Goal: Transaction & Acquisition: Purchase product/service

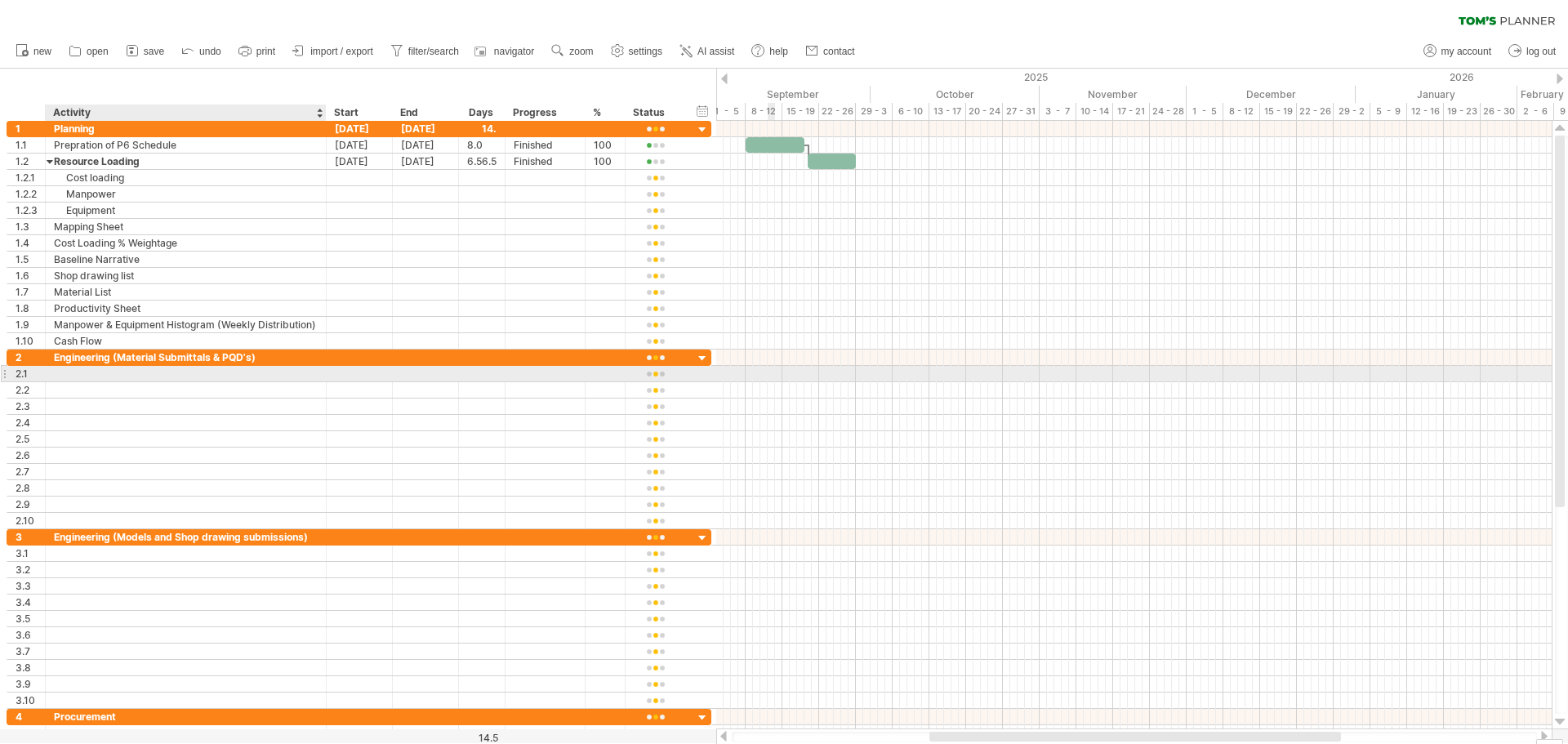
click at [69, 373] on div at bounding box center [185, 373] width 263 height 15
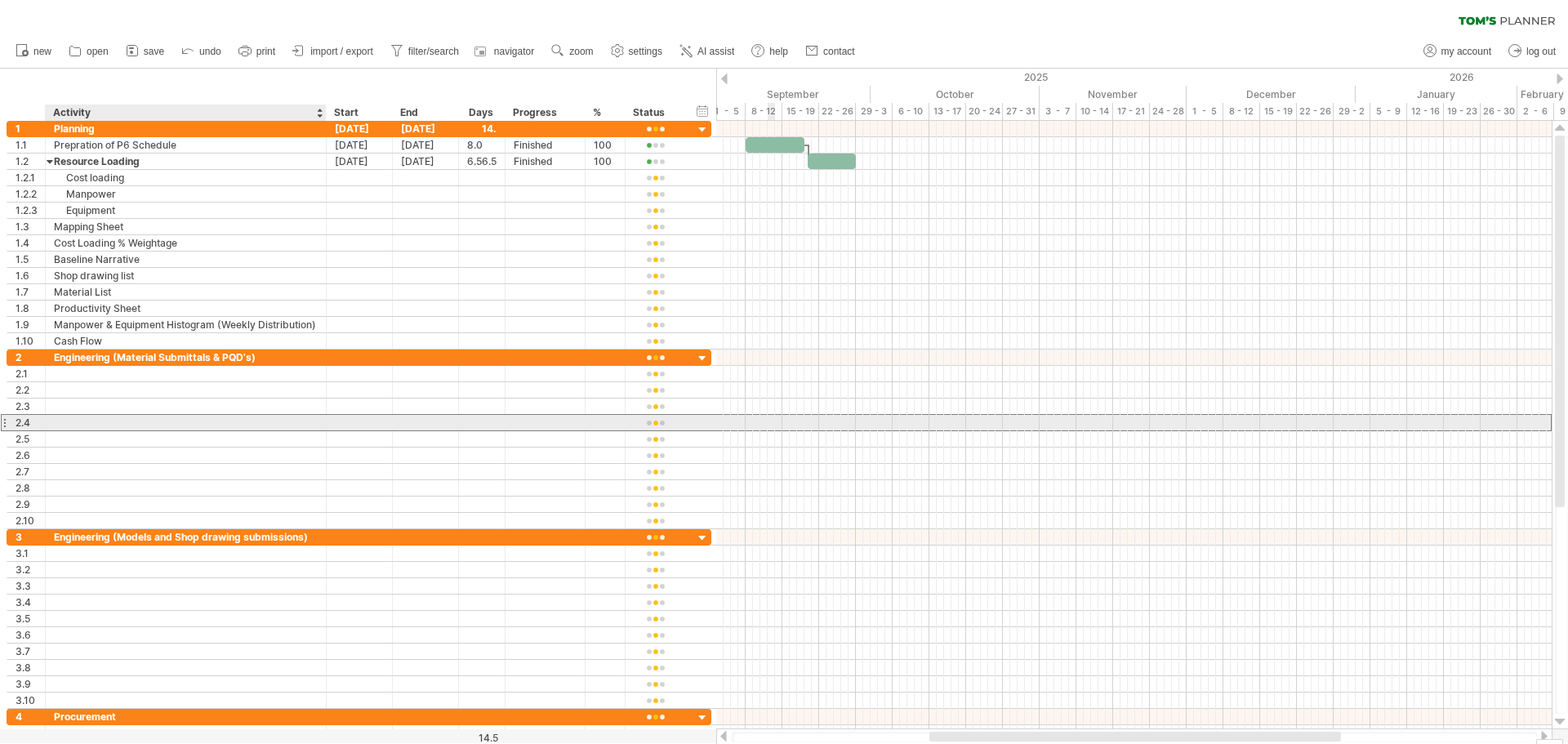
click at [74, 424] on div at bounding box center [185, 422] width 263 height 15
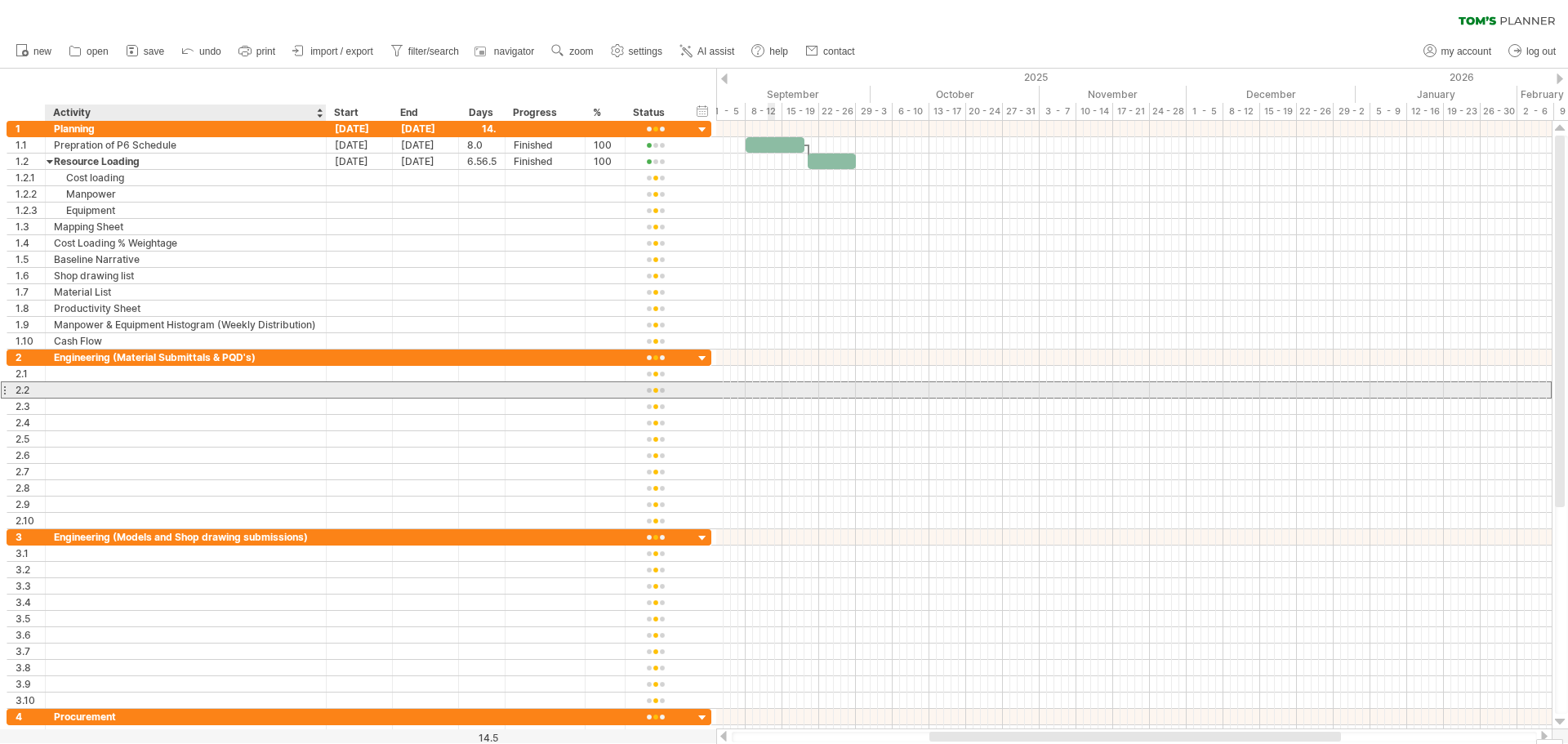
click at [74, 384] on div at bounding box center [185, 390] width 263 height 15
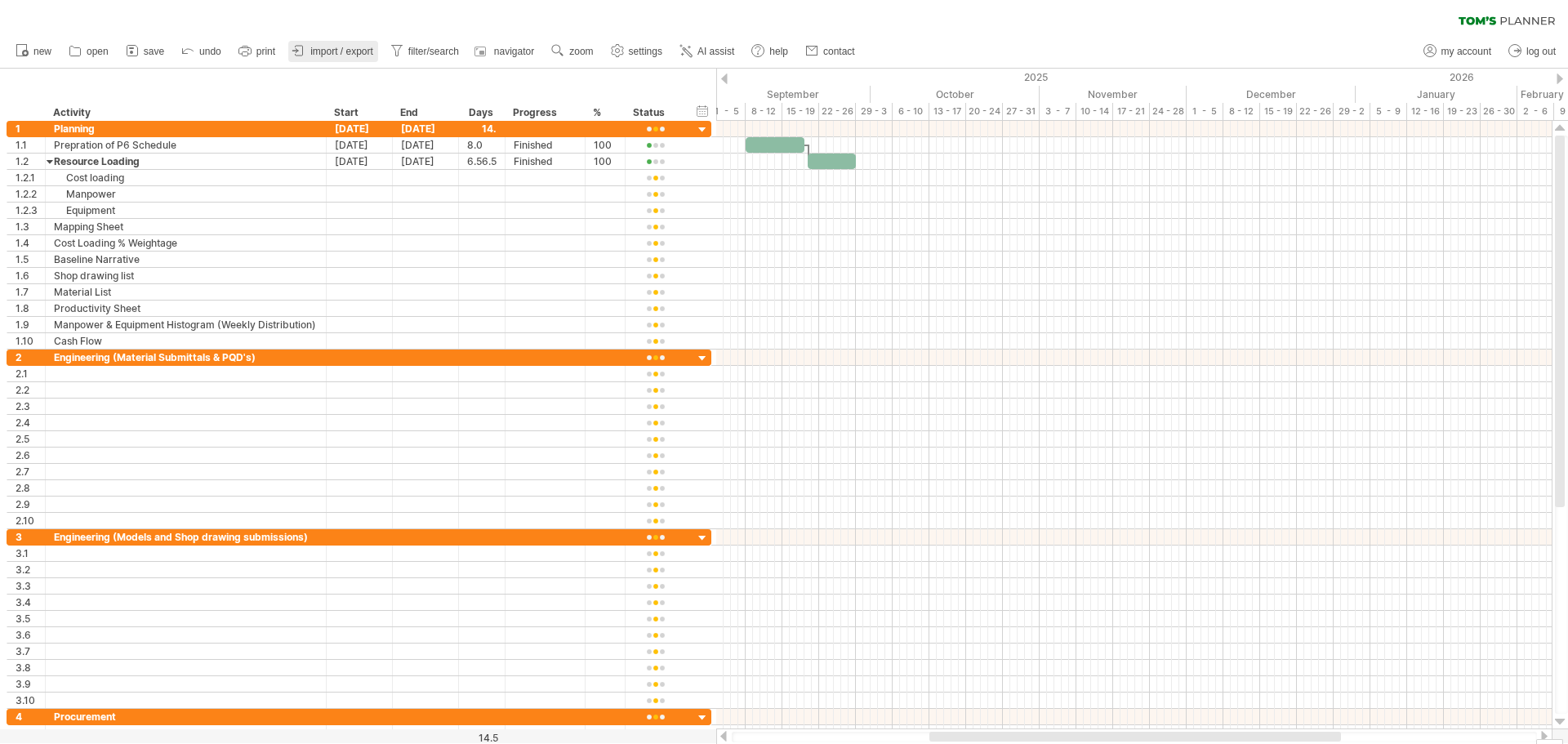
click at [325, 50] on span "import / export" at bounding box center [342, 51] width 63 height 12
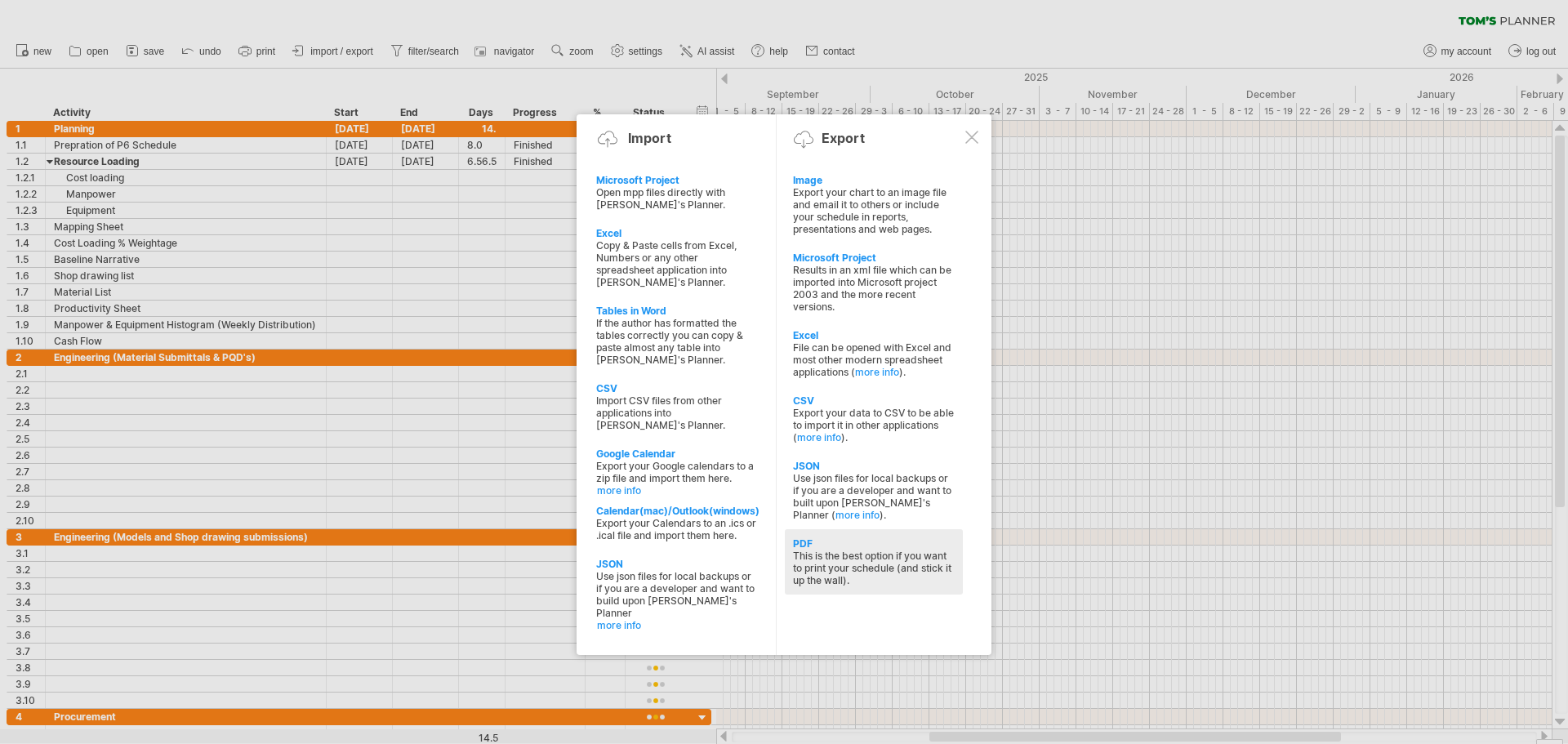
click at [811, 565] on div "This is the best option if you want to print your schedule (and stick it up the…" at bounding box center [874, 568] width 162 height 37
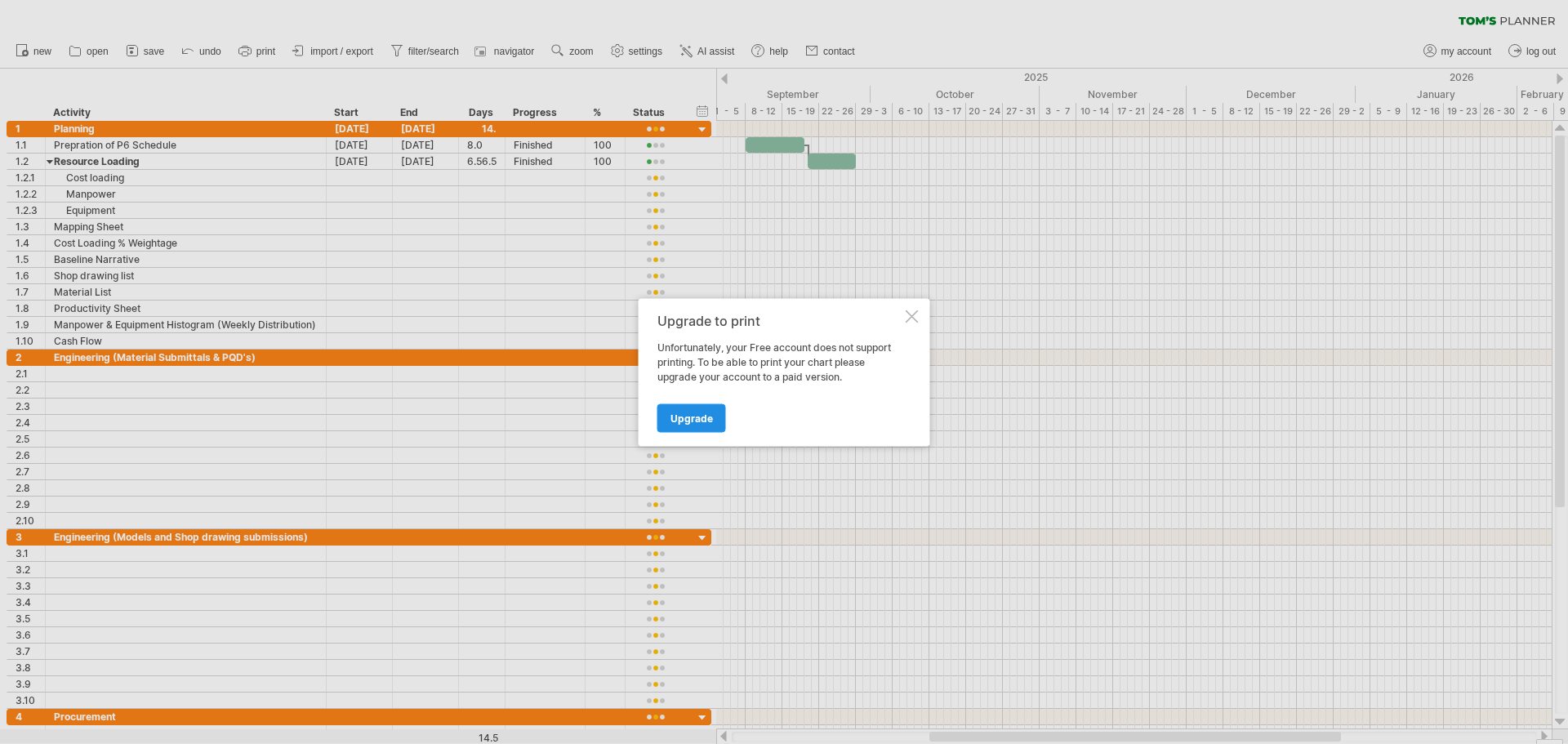
click at [691, 415] on span "Upgrade" at bounding box center [691, 418] width 42 height 13
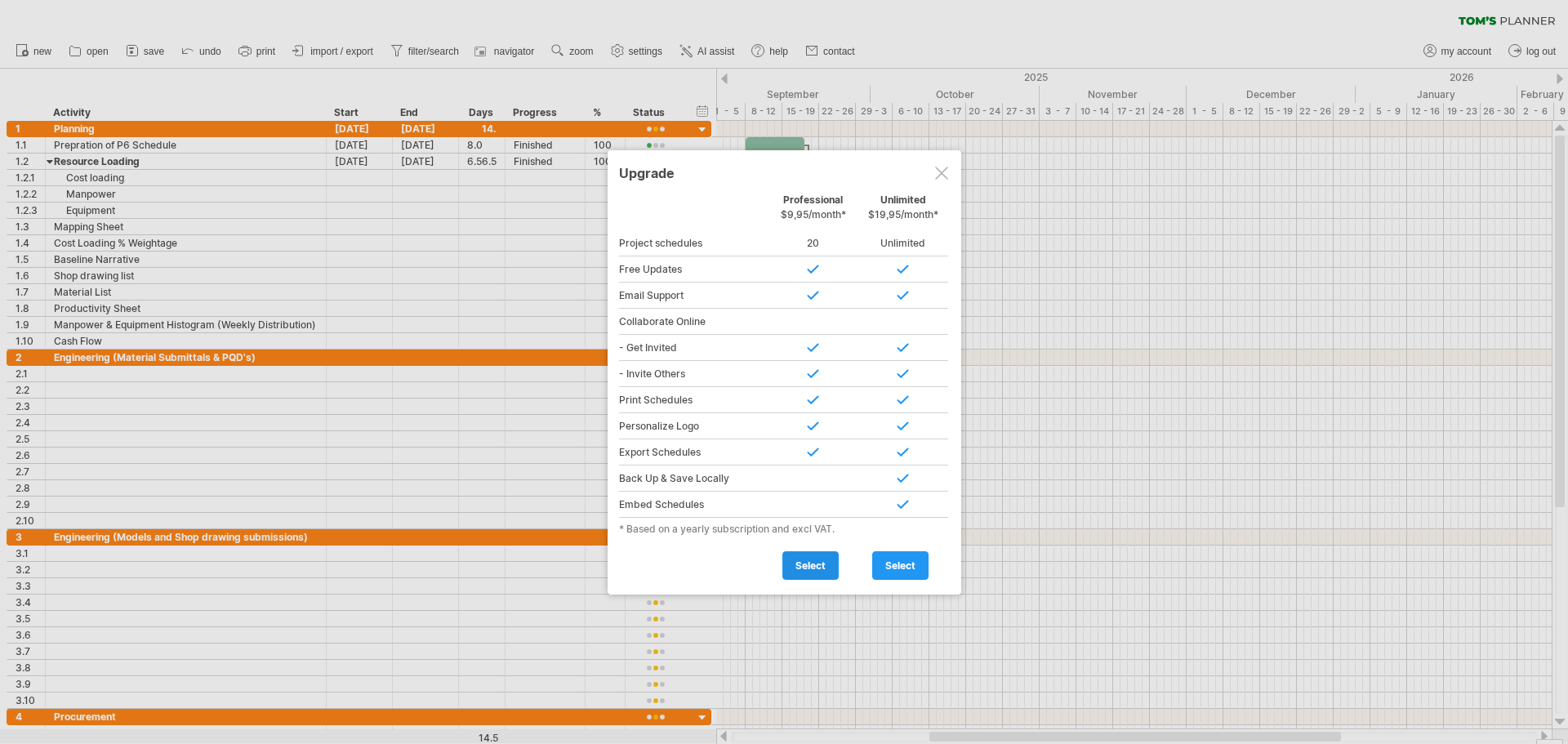
click at [814, 566] on span "select" at bounding box center [811, 566] width 31 height 13
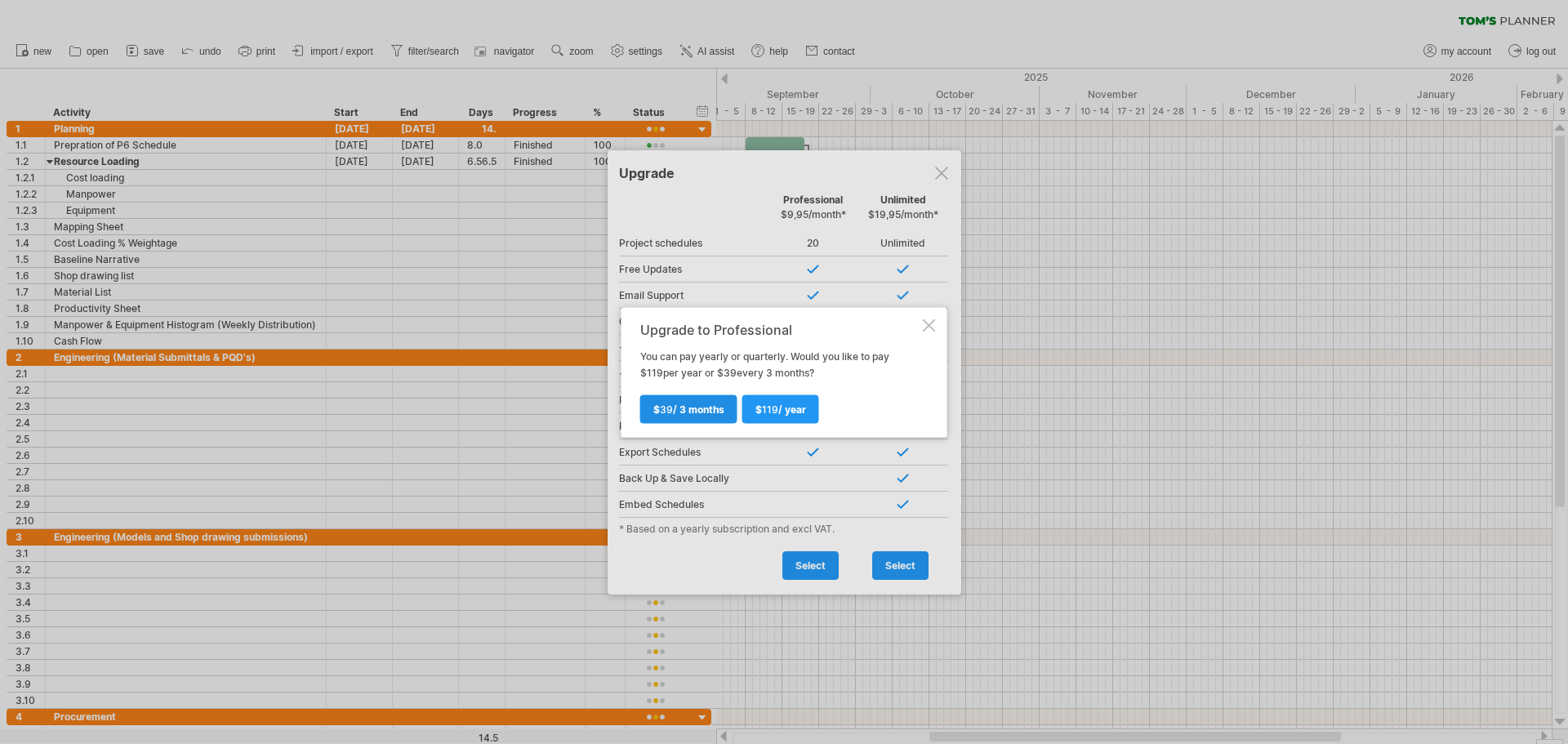
click at [710, 412] on span "$ 39 / 3 months" at bounding box center [689, 409] width 71 height 13
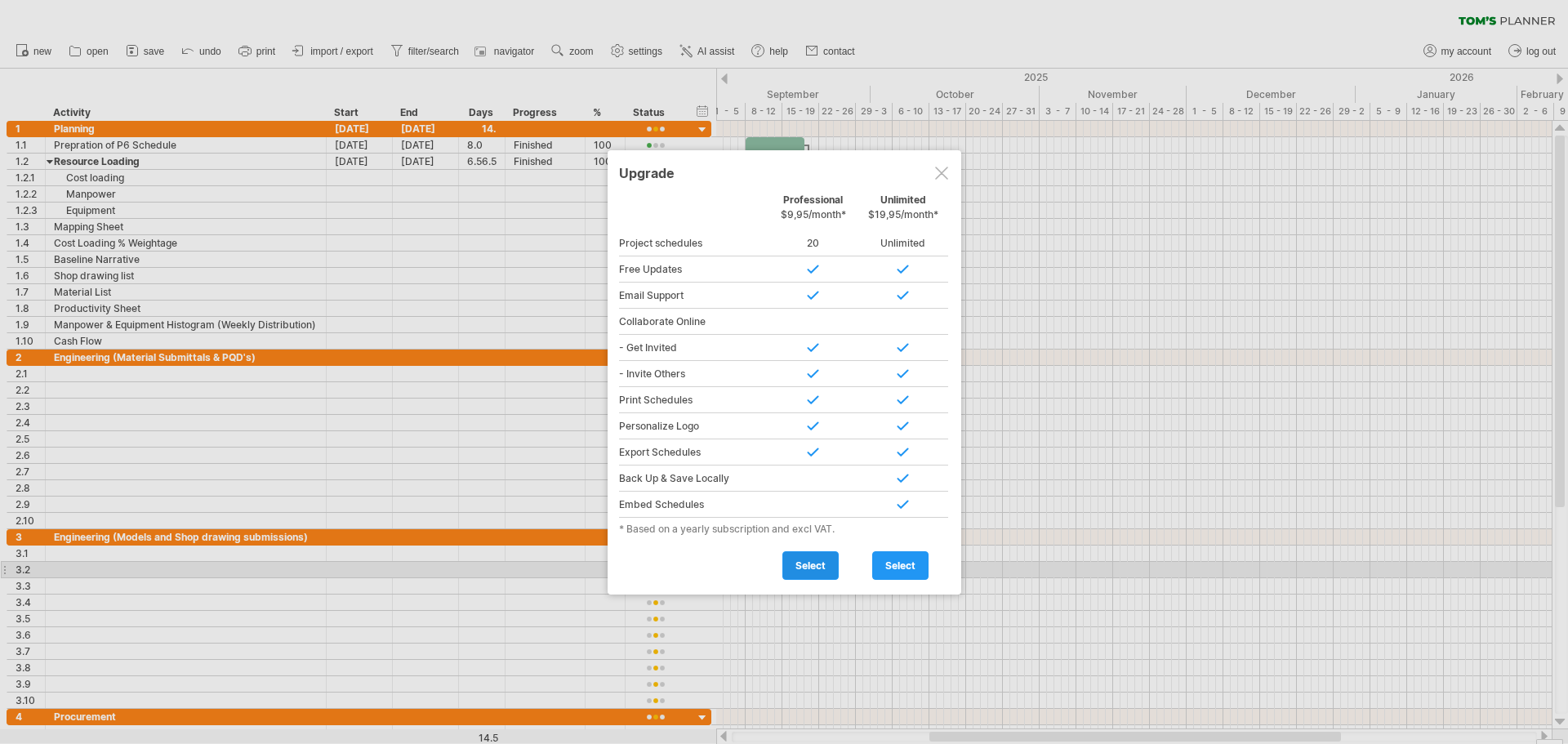
click at [815, 568] on span "select" at bounding box center [811, 566] width 31 height 13
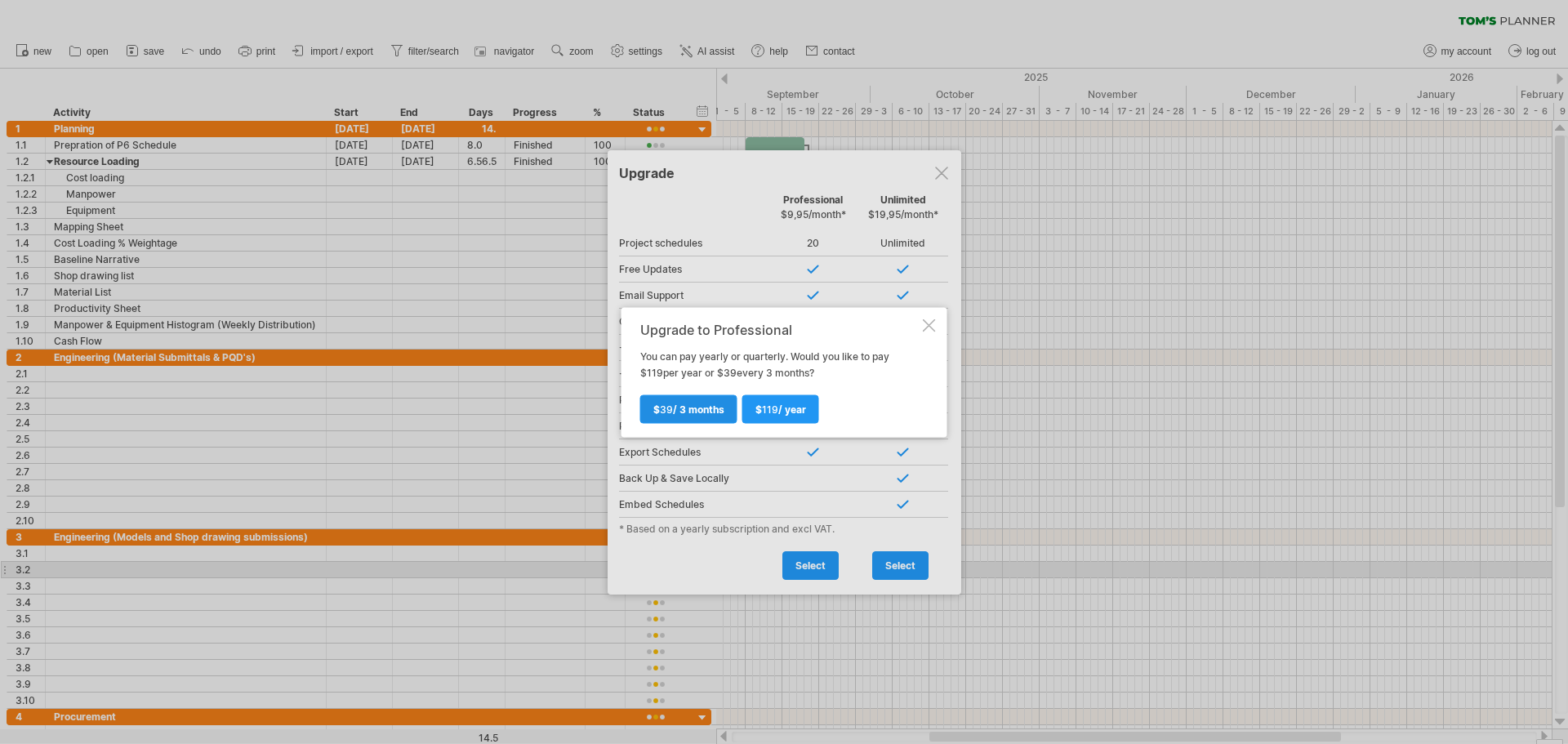
click at [688, 407] on span "$ 39 / 3 months" at bounding box center [689, 409] width 71 height 13
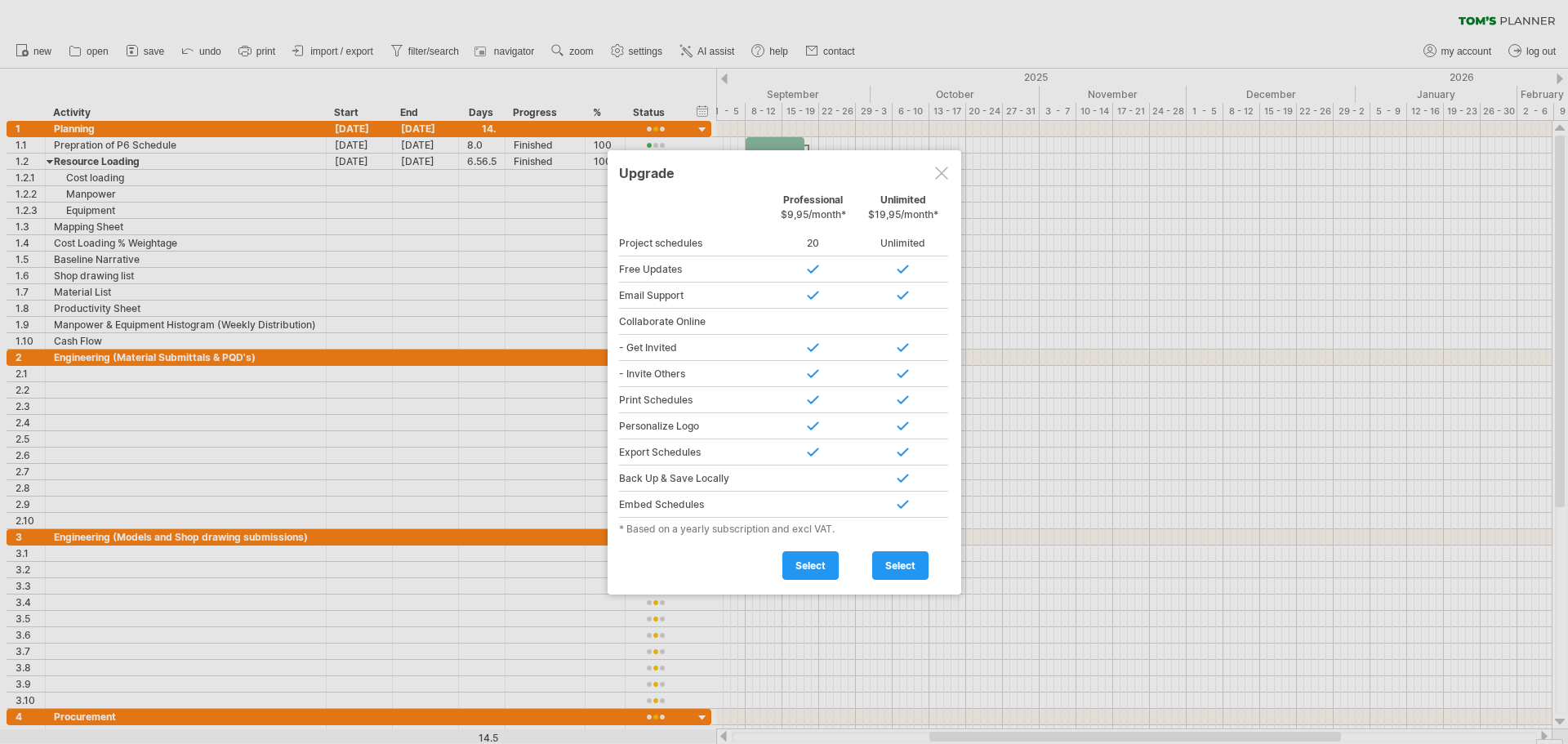
click at [1460, 48] on div at bounding box center [784, 372] width 1568 height 744
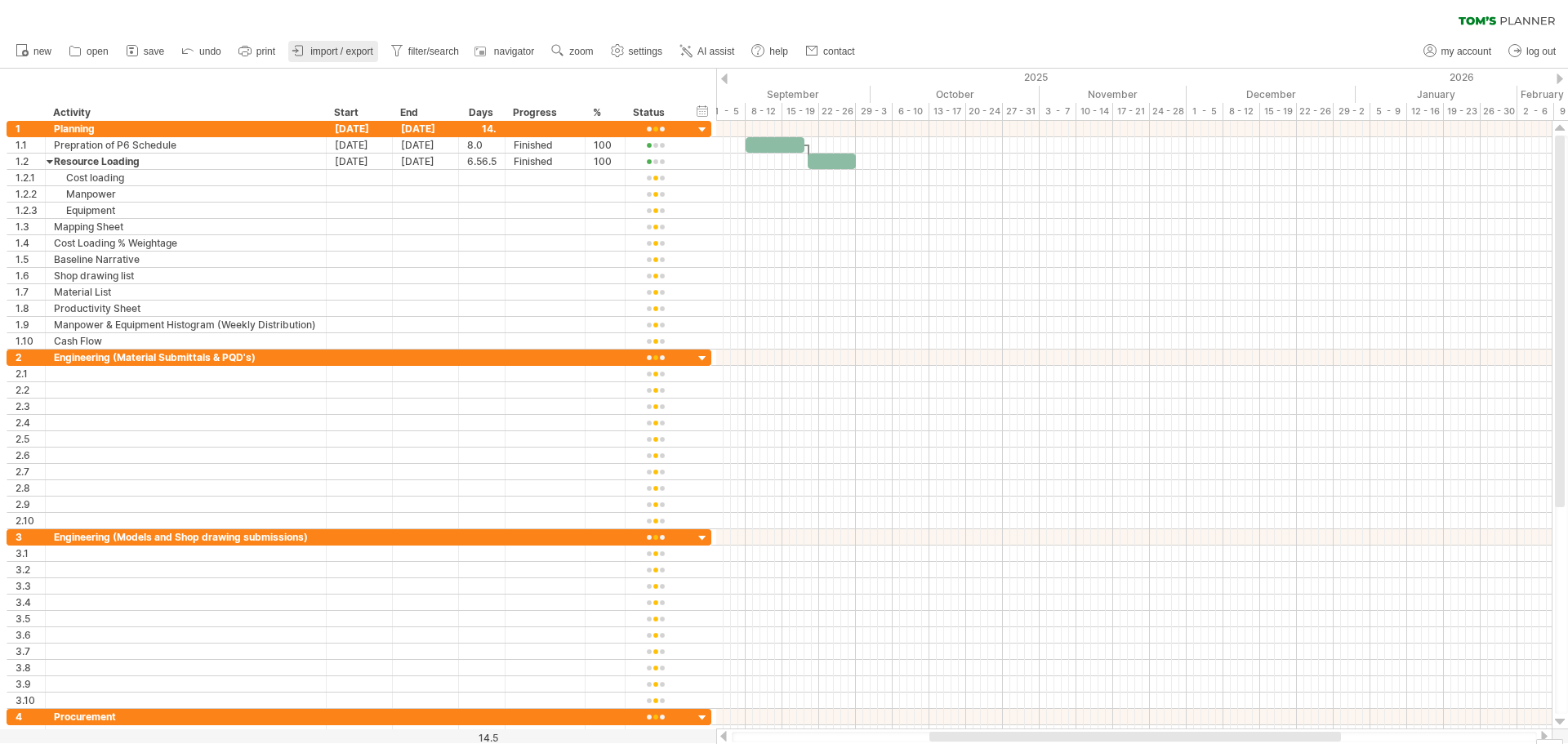
click at [322, 49] on span "import / export" at bounding box center [342, 51] width 63 height 12
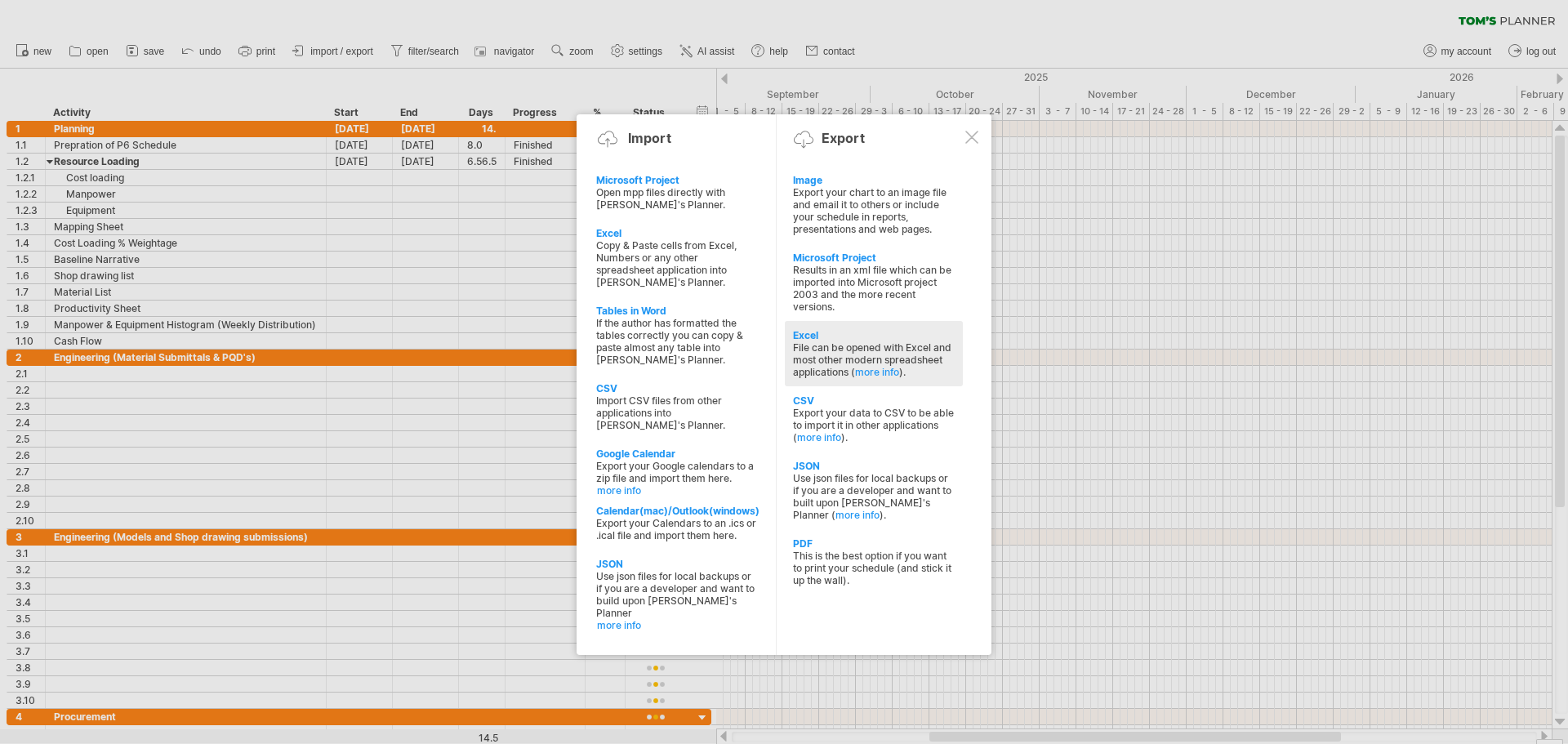
click at [818, 335] on div "Excel" at bounding box center [874, 336] width 162 height 13
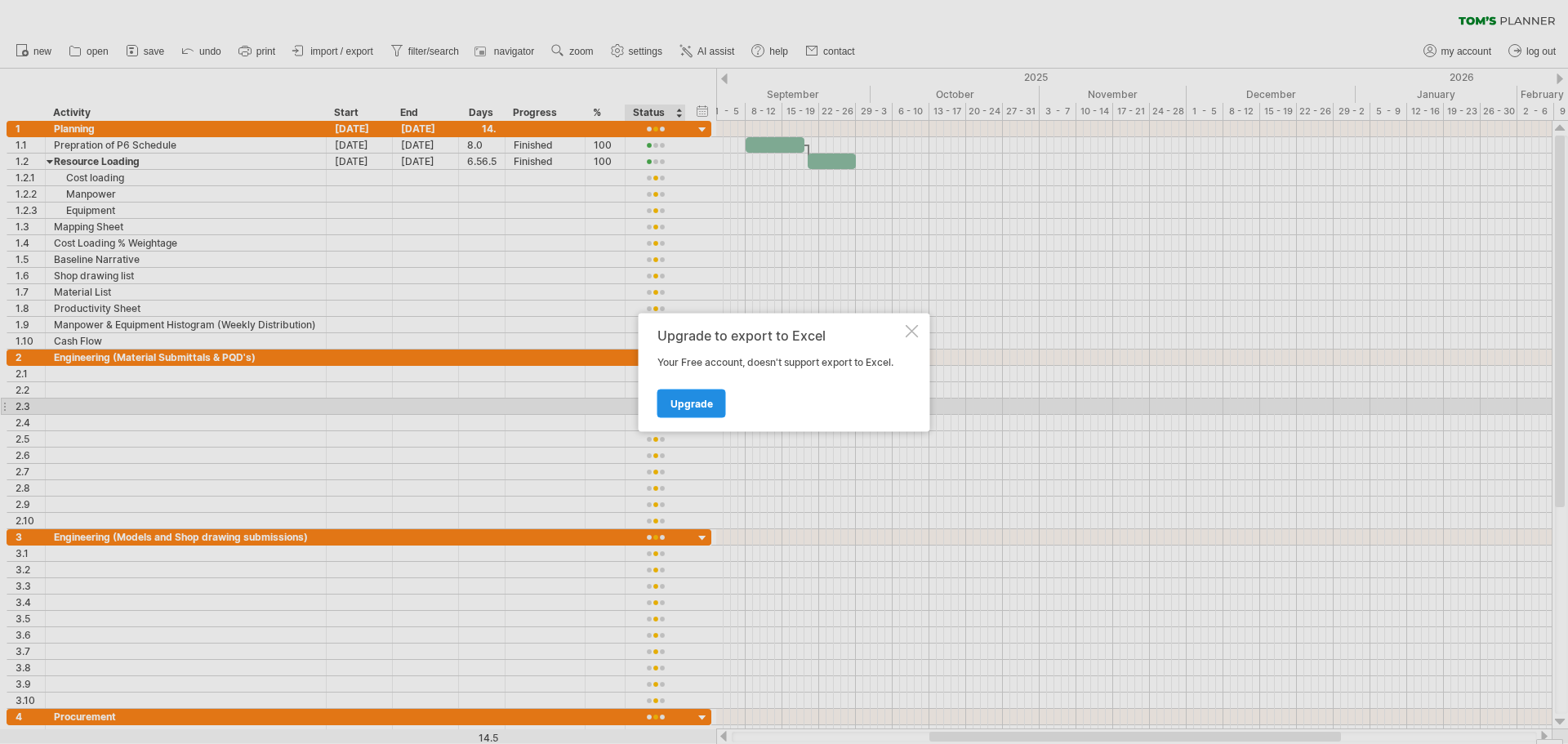
click at [693, 405] on span "Upgrade" at bounding box center [691, 403] width 42 height 13
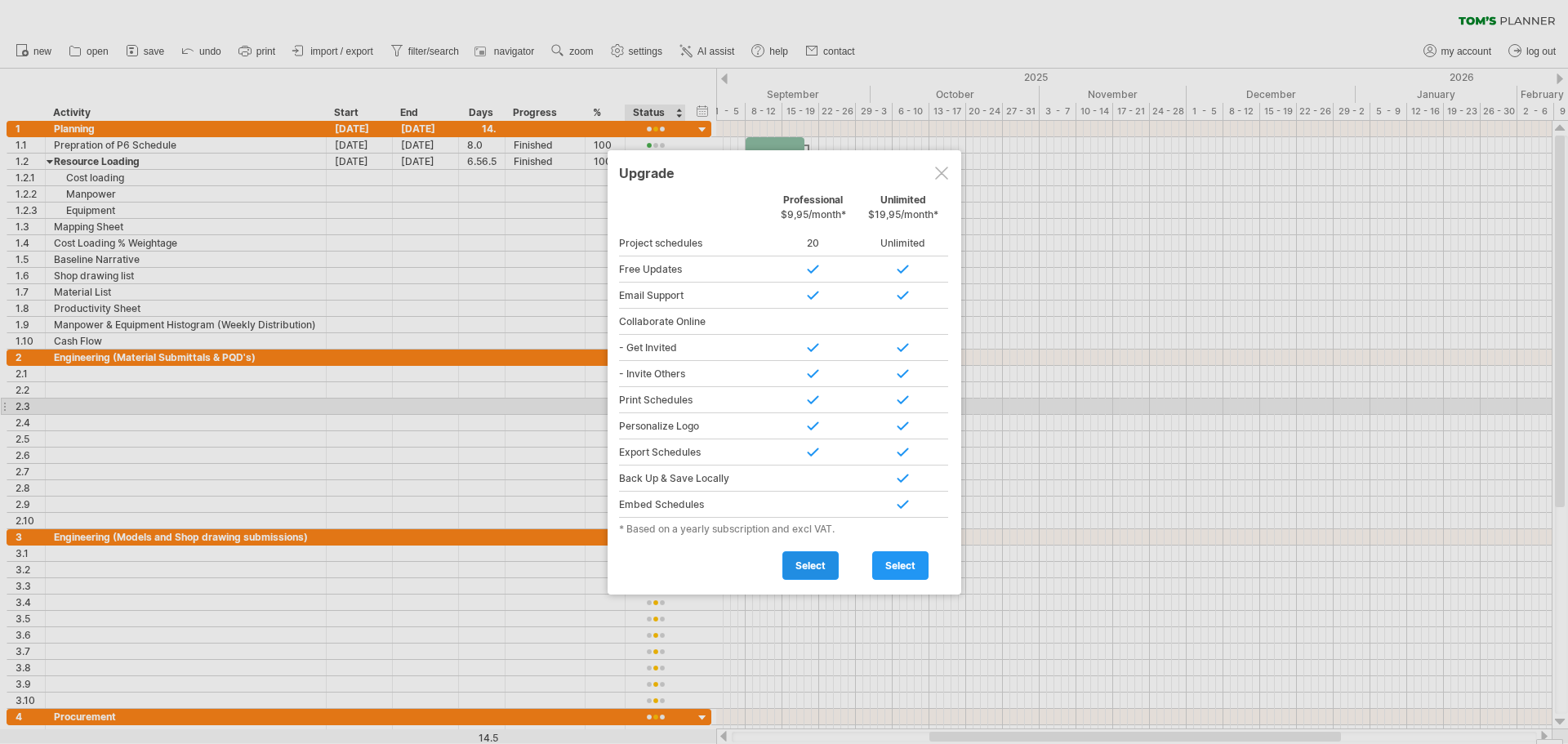
click at [809, 570] on span "select" at bounding box center [811, 566] width 31 height 13
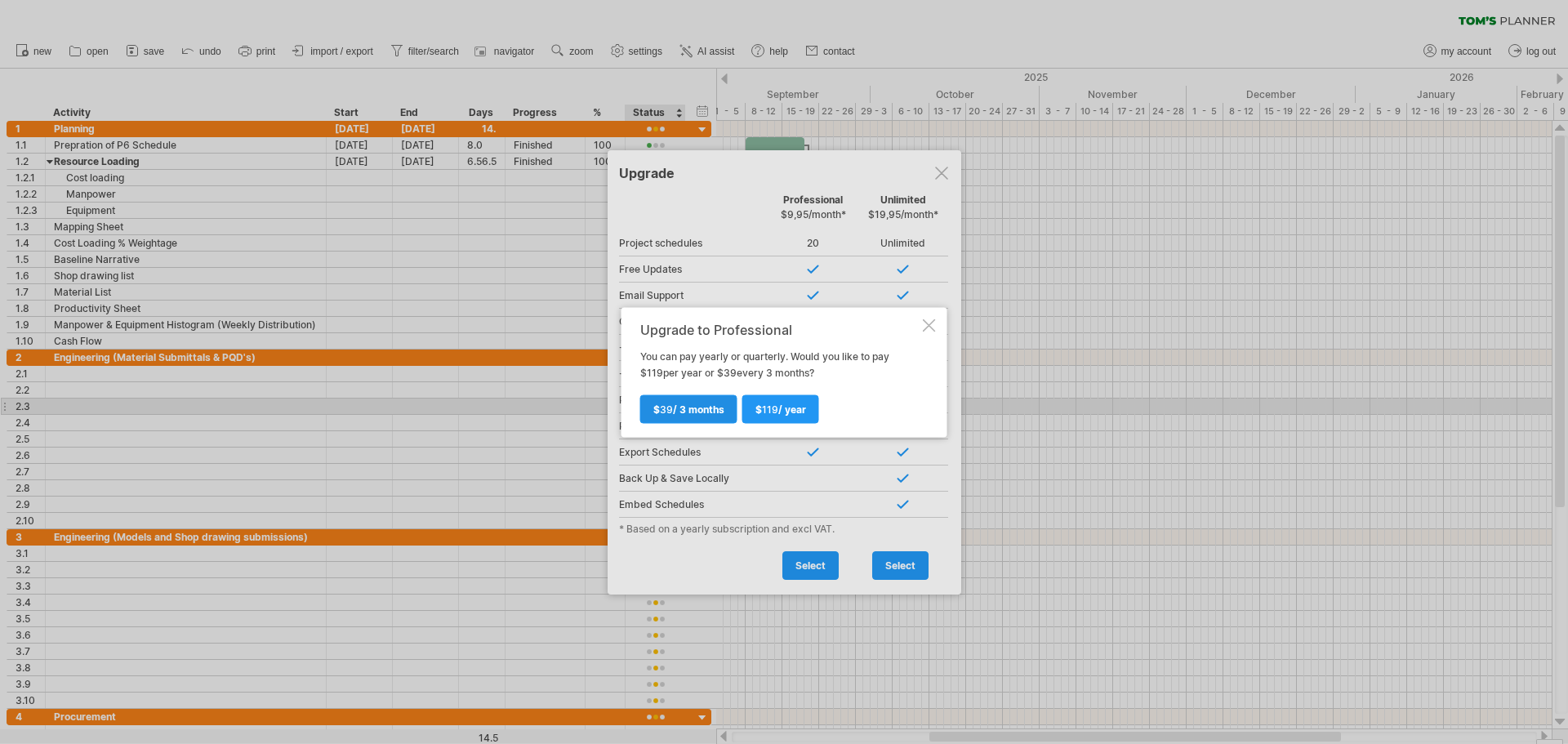
click at [689, 419] on link "$ 39 / 3 months" at bounding box center [689, 409] width 97 height 29
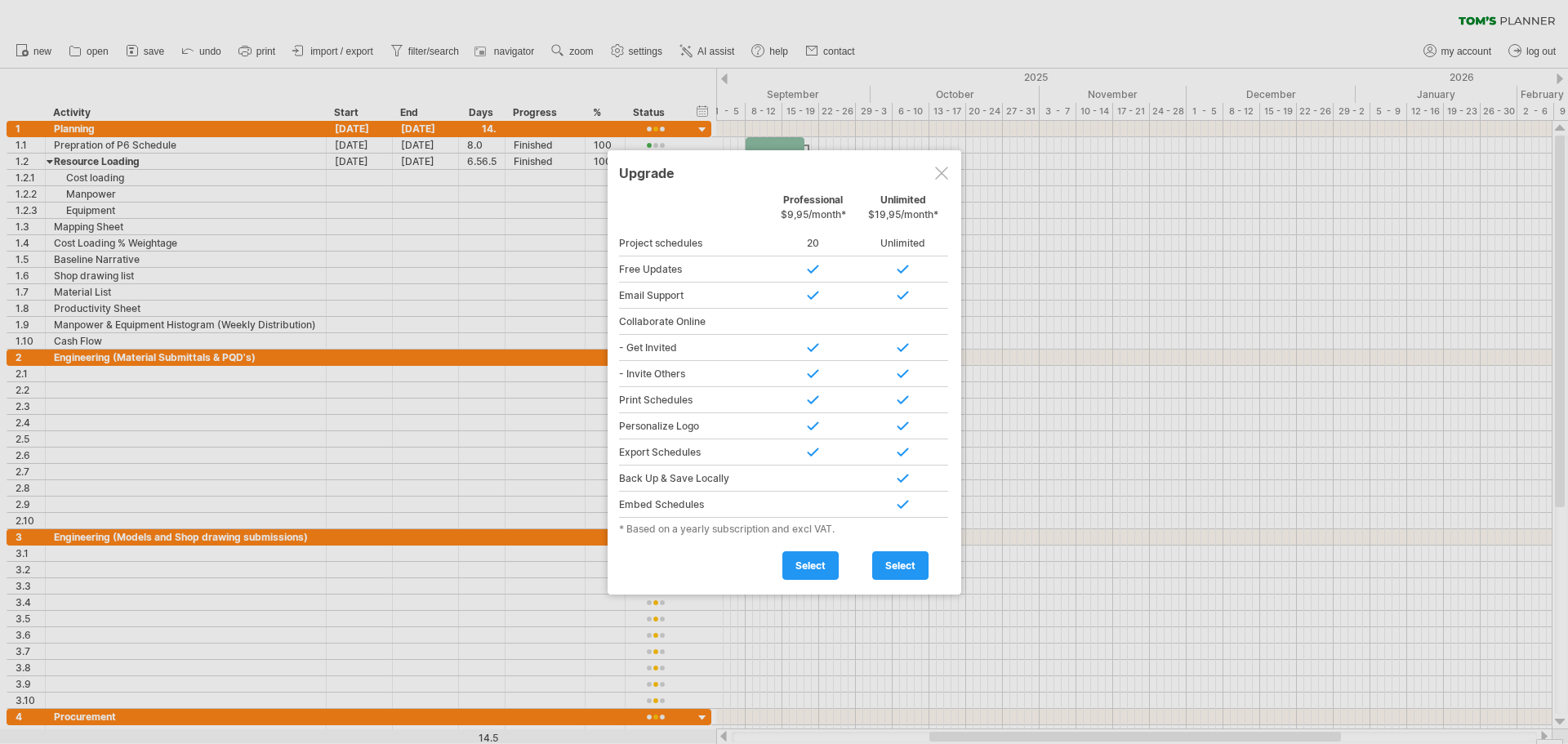
click at [1443, 49] on div at bounding box center [784, 372] width 1568 height 744
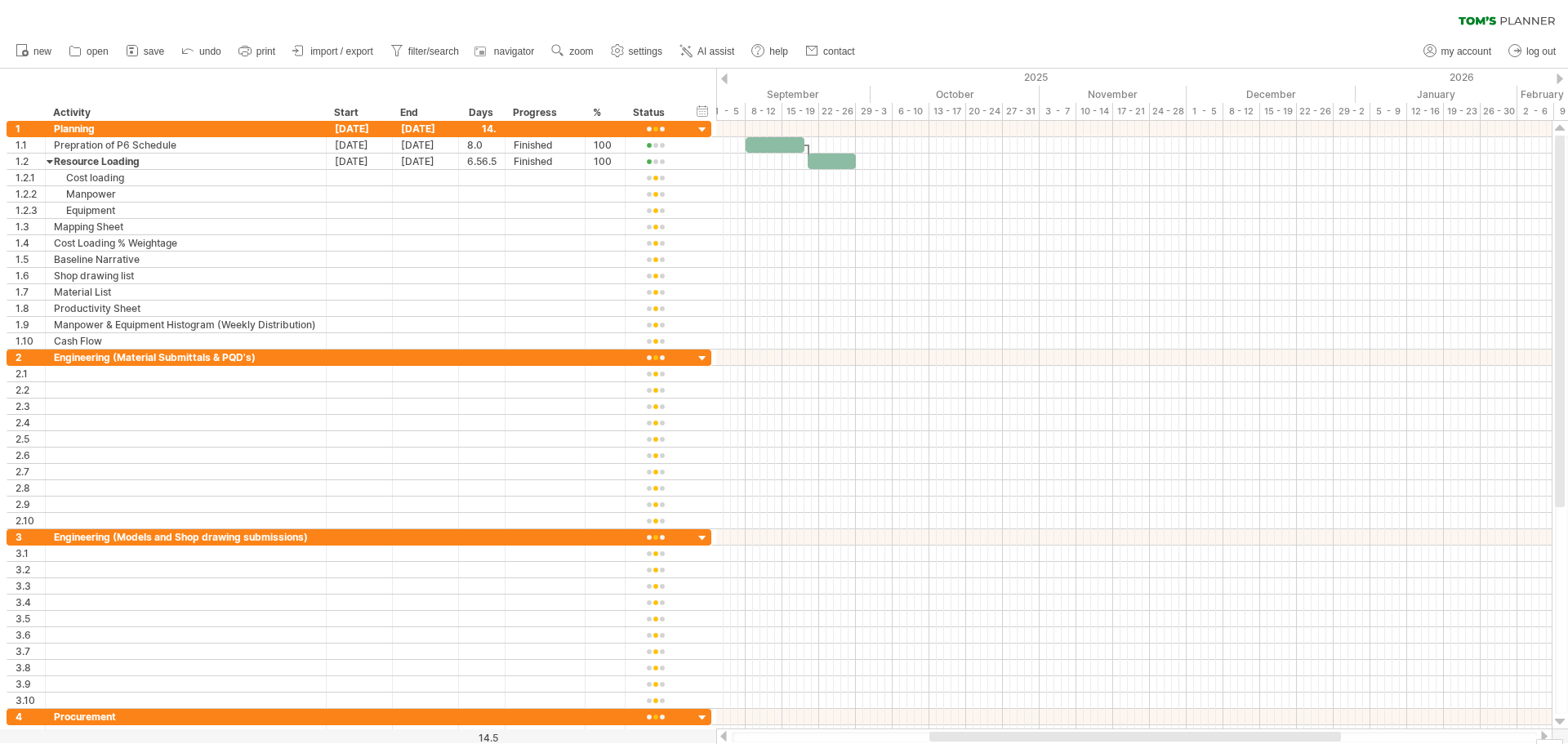
click at [1443, 49] on span "my account" at bounding box center [1466, 51] width 49 height 12
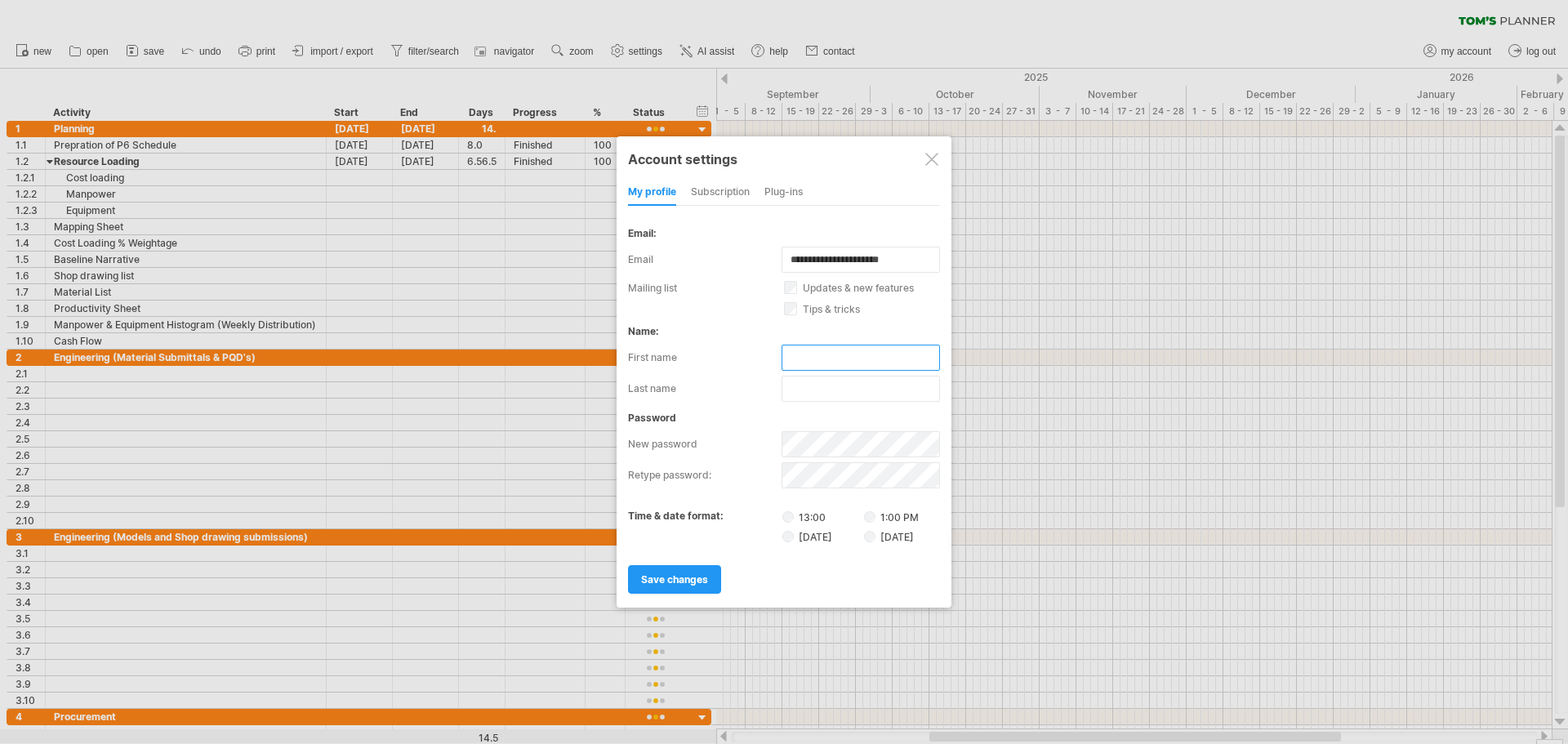
click at [817, 358] on input "text" at bounding box center [860, 357] width 158 height 26
type input "****"
type input "******"
click at [717, 189] on div "subscription" at bounding box center [719, 193] width 58 height 26
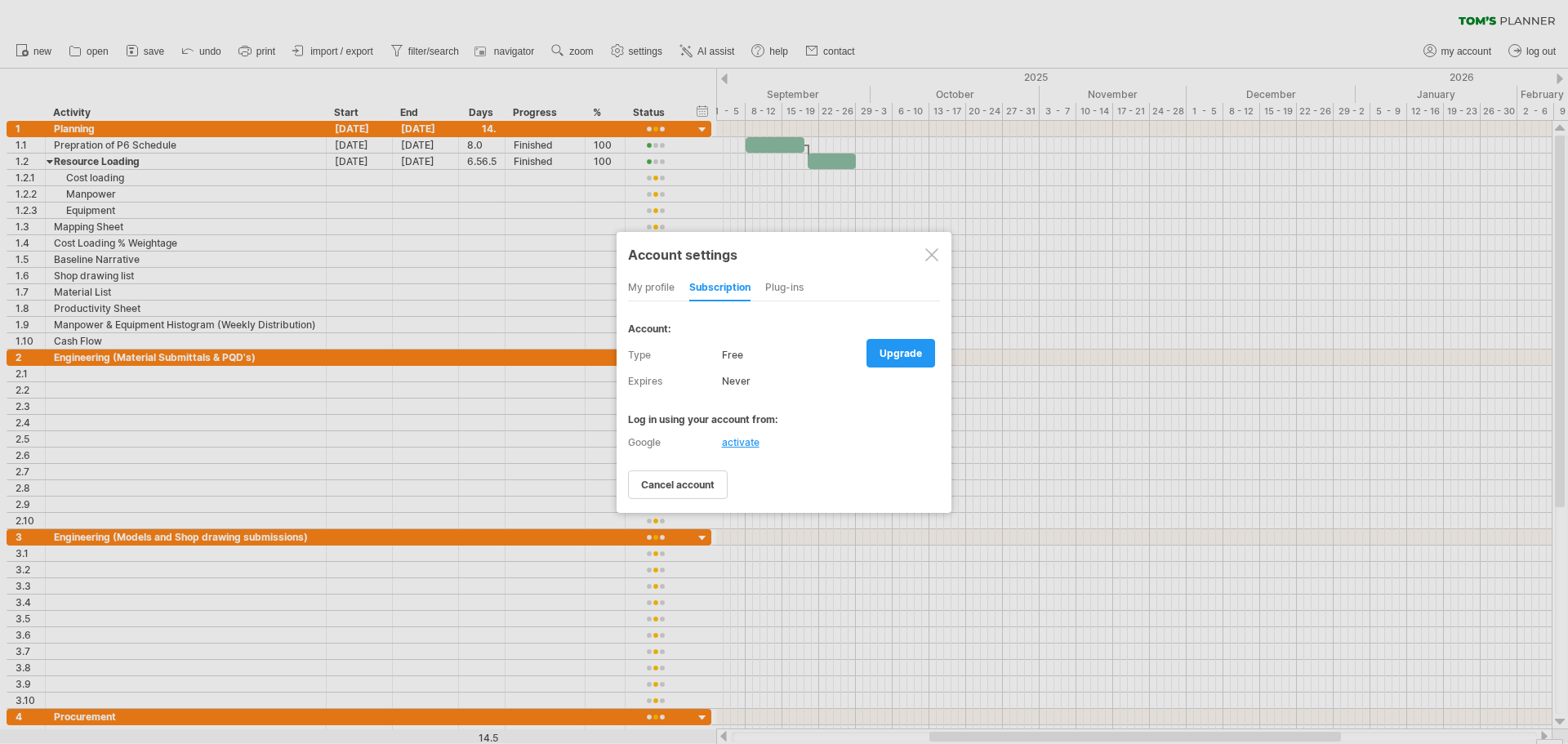
click at [774, 289] on div "Plug-ins" at bounding box center [784, 288] width 39 height 26
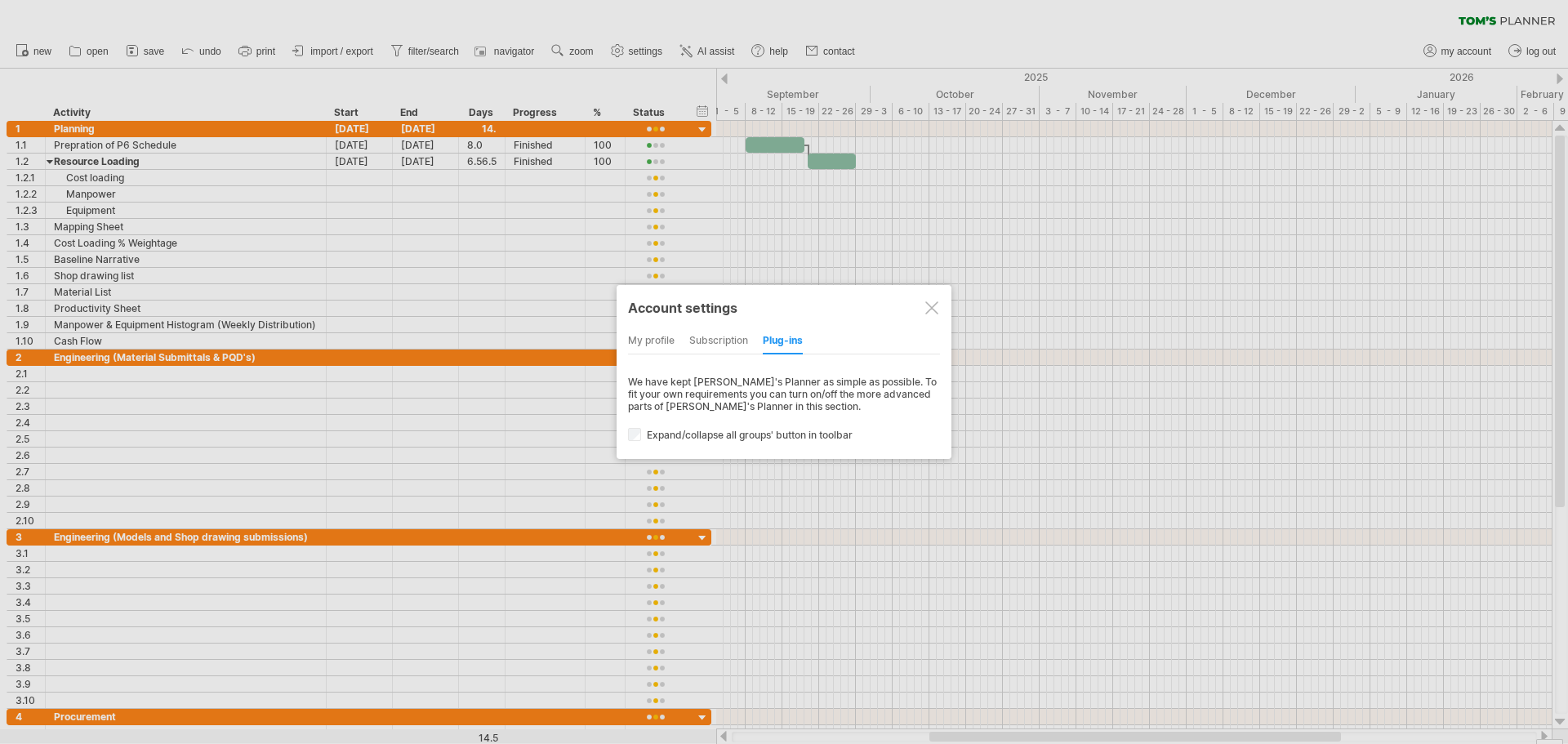
click at [713, 334] on div "subscription" at bounding box center [717, 341] width 58 height 26
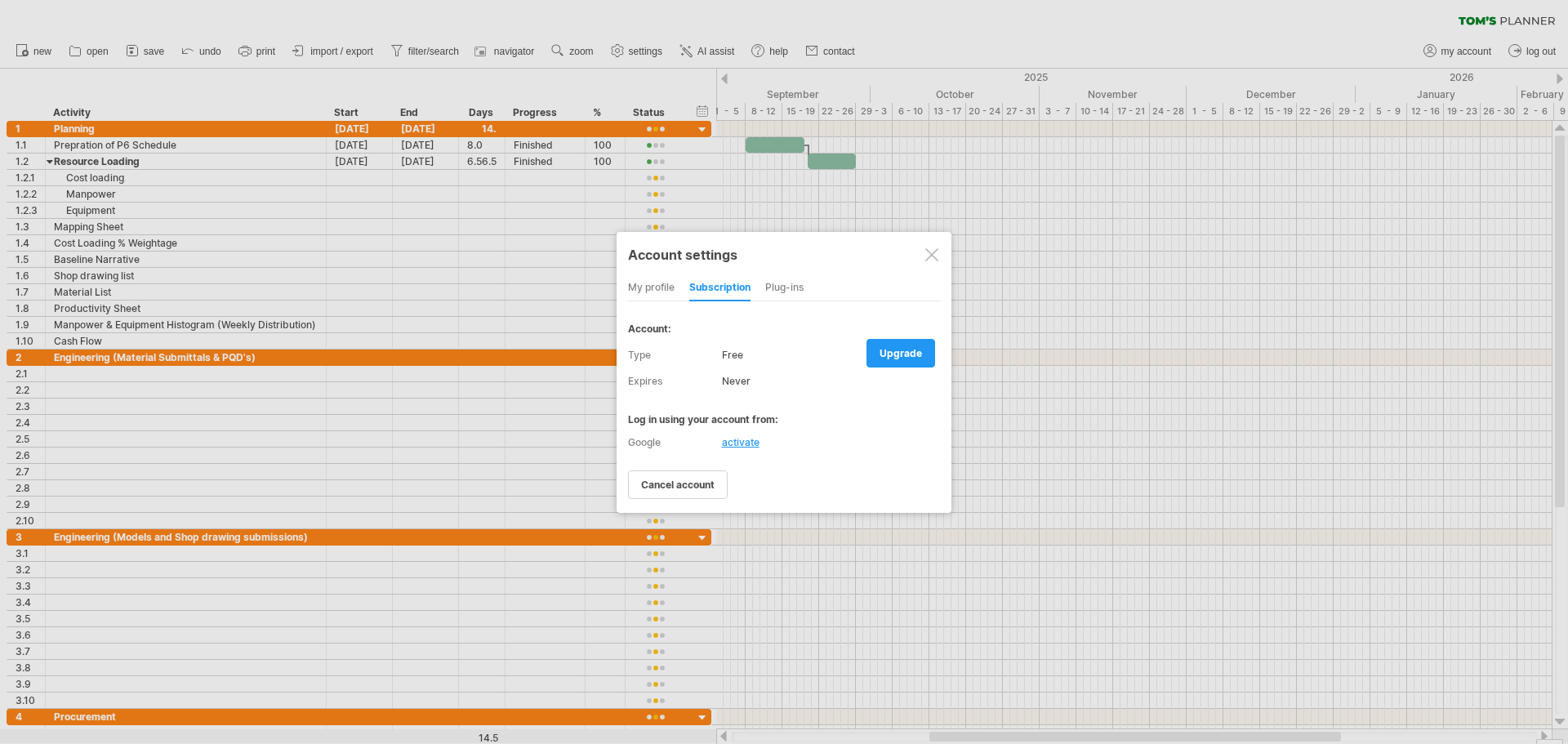
click at [743, 444] on div "activate" at bounding box center [741, 443] width 38 height 13
click at [882, 357] on span "upgrade" at bounding box center [900, 354] width 42 height 13
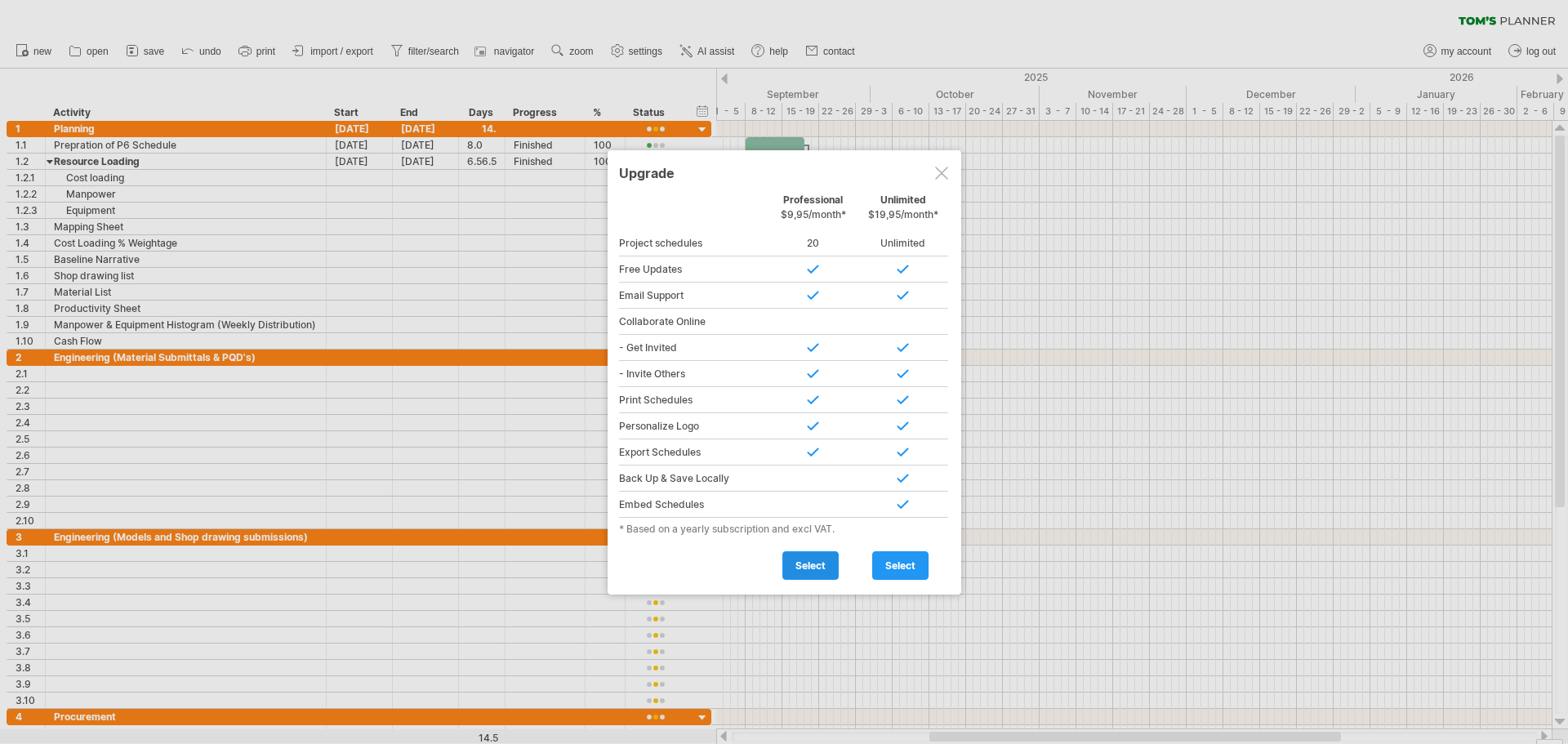
click at [814, 571] on span "select" at bounding box center [811, 566] width 31 height 13
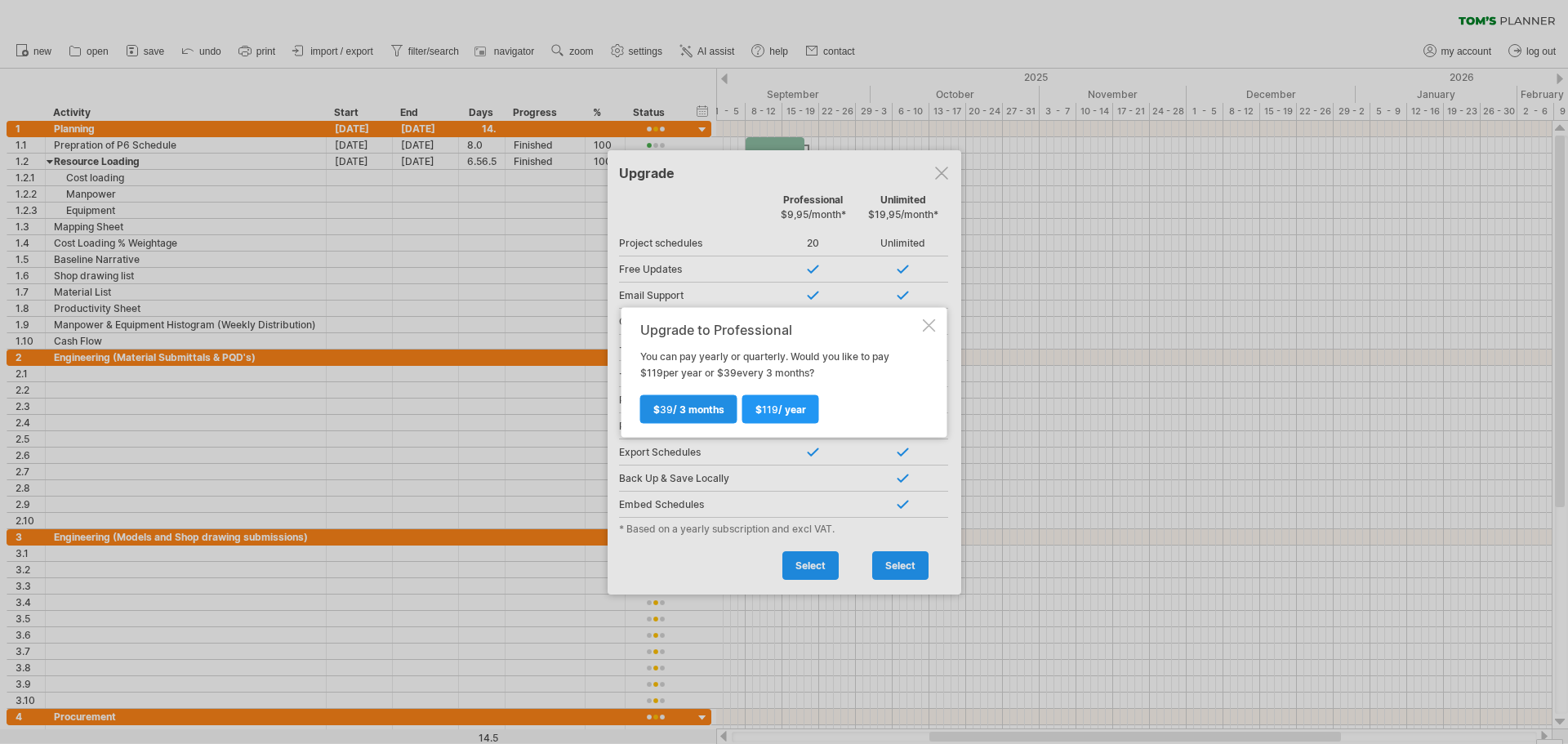
click at [701, 414] on span "$ 39 / 3 months" at bounding box center [689, 409] width 71 height 13
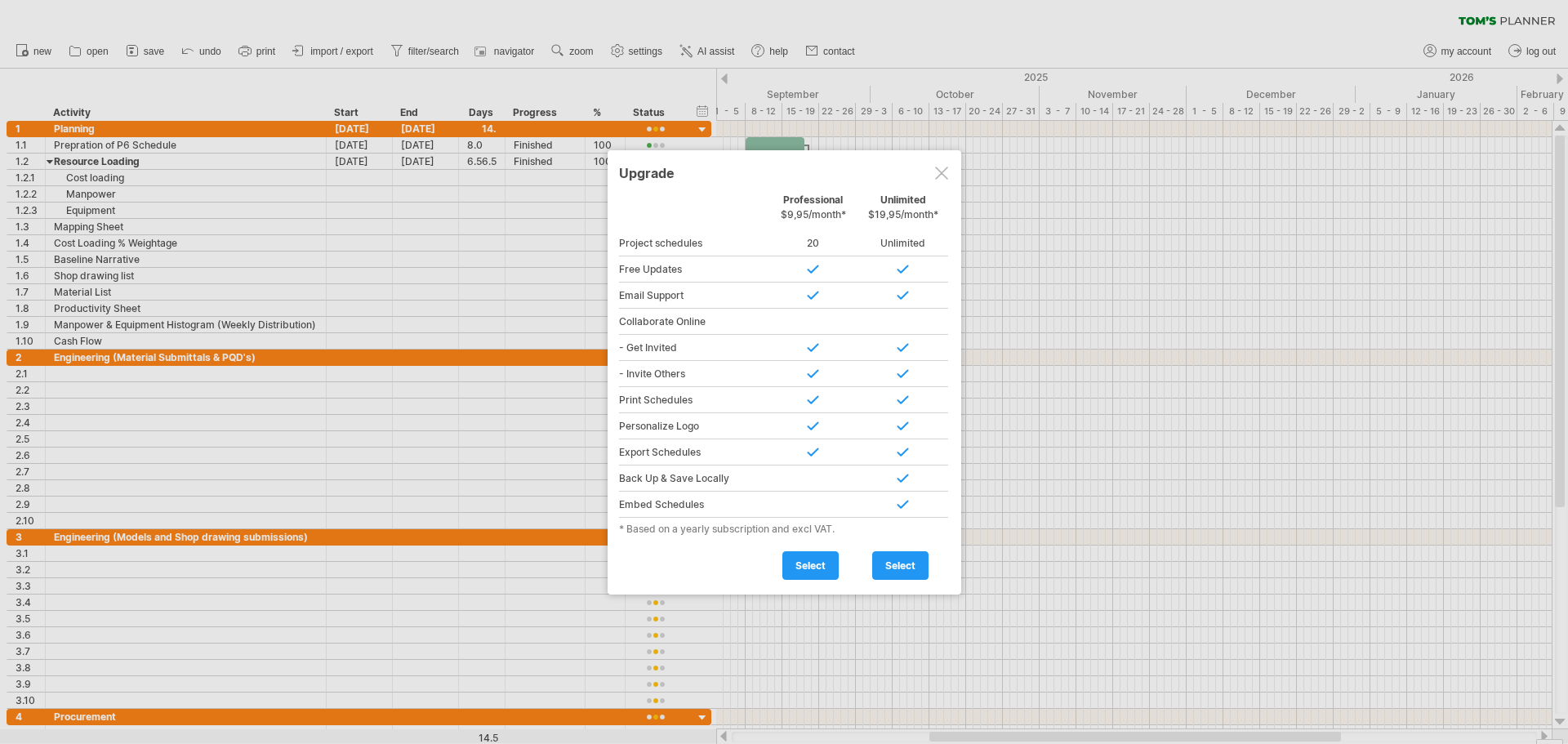
click at [832, 49] on div at bounding box center [784, 372] width 1568 height 744
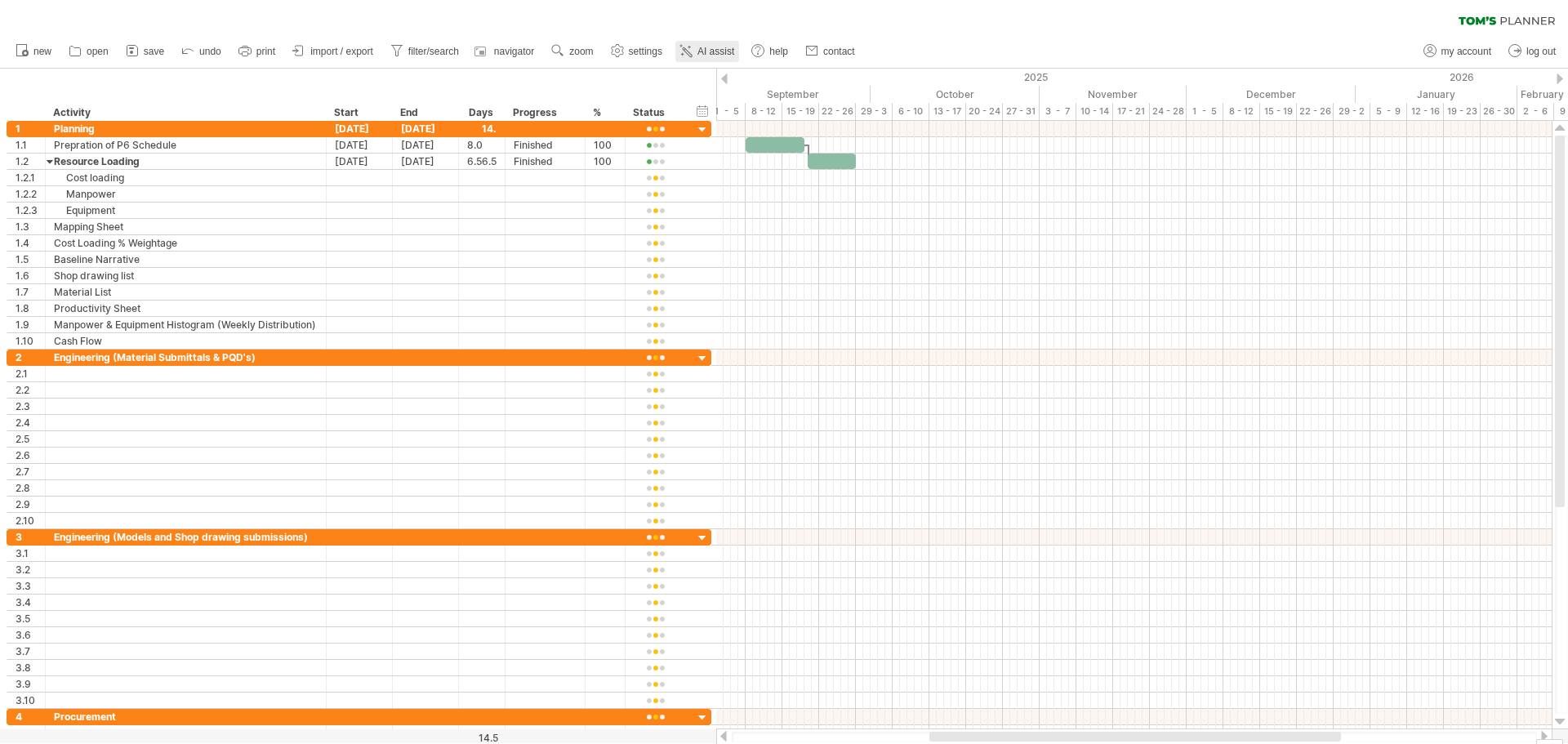
click at [711, 51] on span "AI assist" at bounding box center [716, 51] width 37 height 12
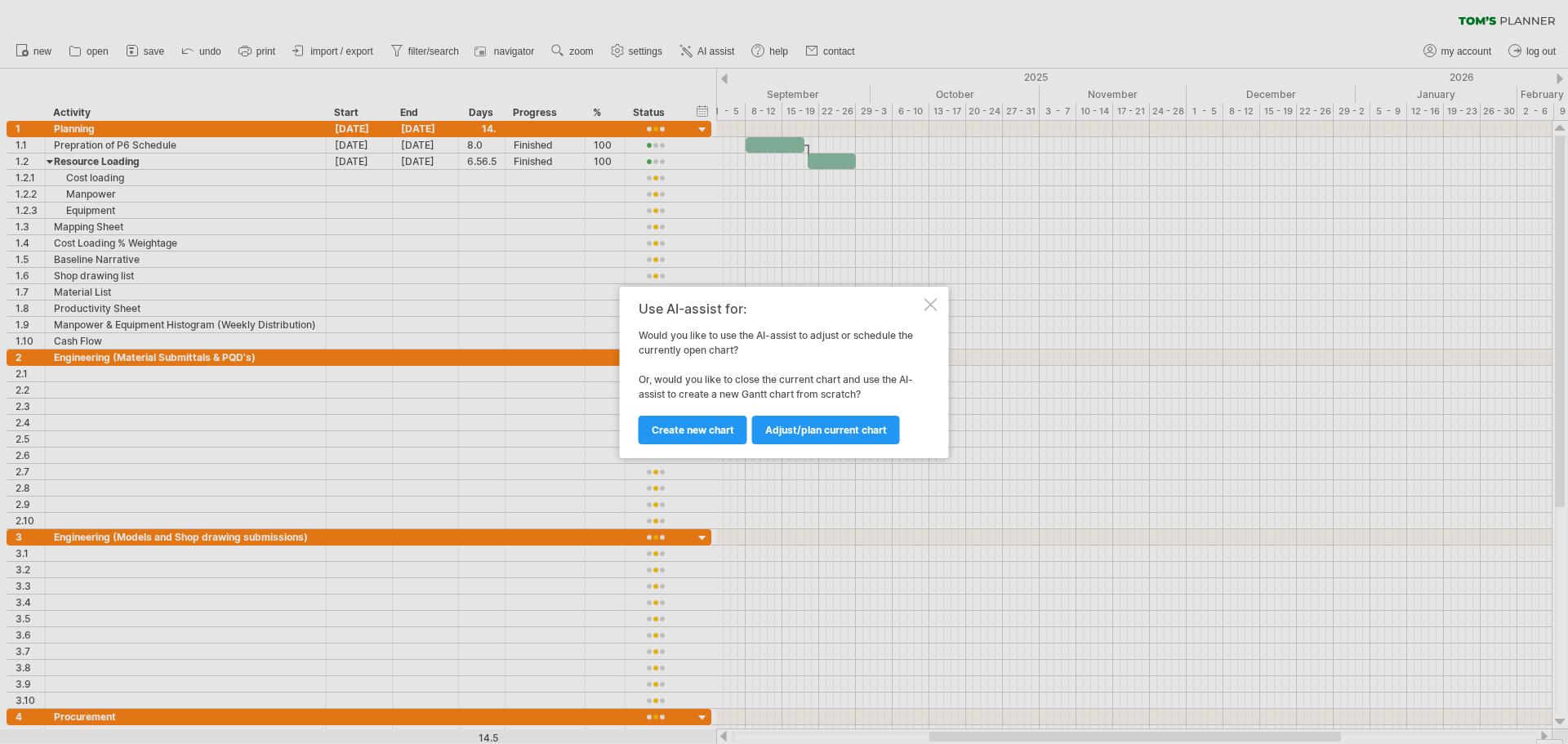
click at [931, 300] on div at bounding box center [931, 304] width 13 height 13
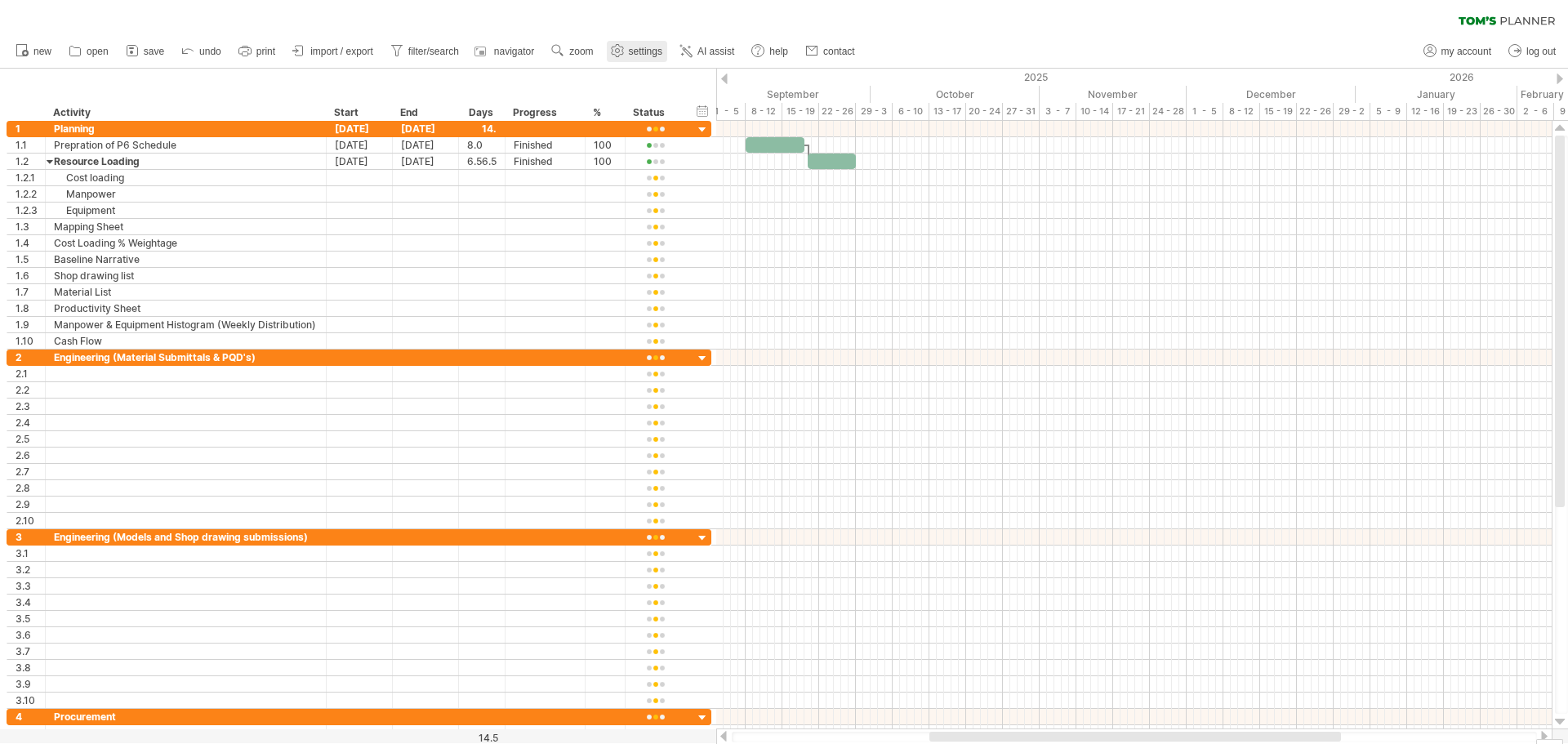
click at [638, 54] on span "settings" at bounding box center [645, 51] width 33 height 12
select select "*"
select select "**"
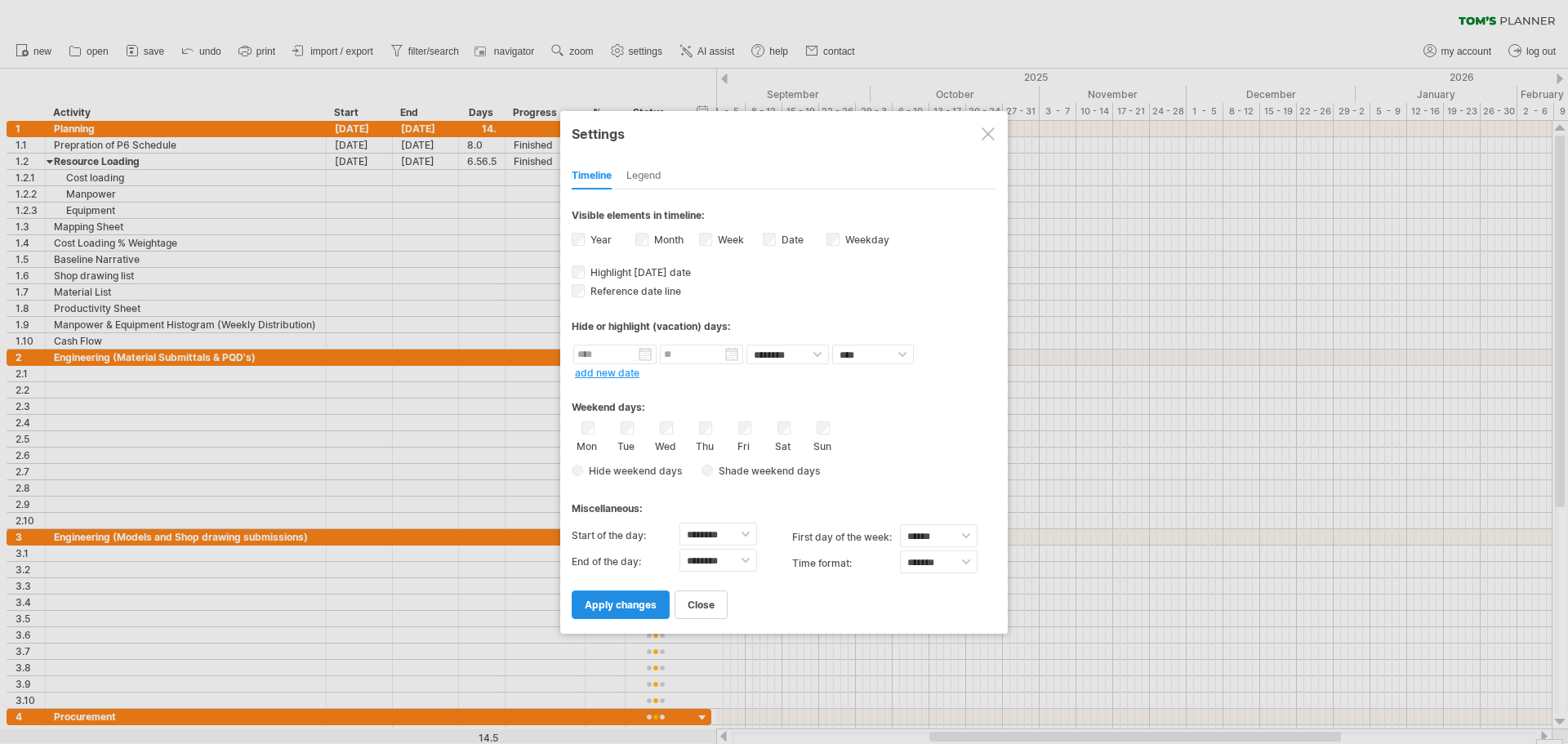
click at [615, 605] on span "apply changes" at bounding box center [620, 605] width 72 height 13
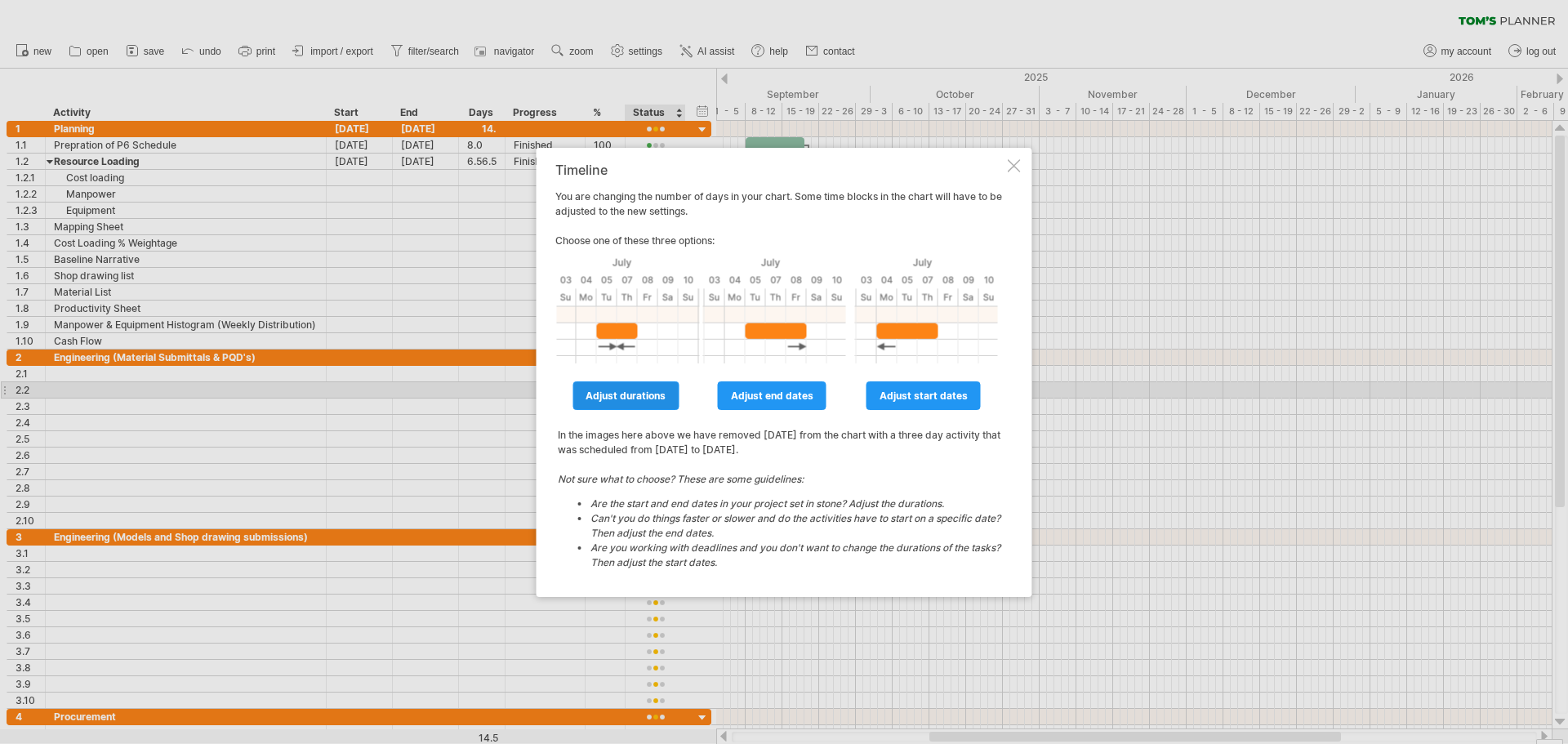
click at [641, 396] on span "adjust durations" at bounding box center [625, 396] width 80 height 13
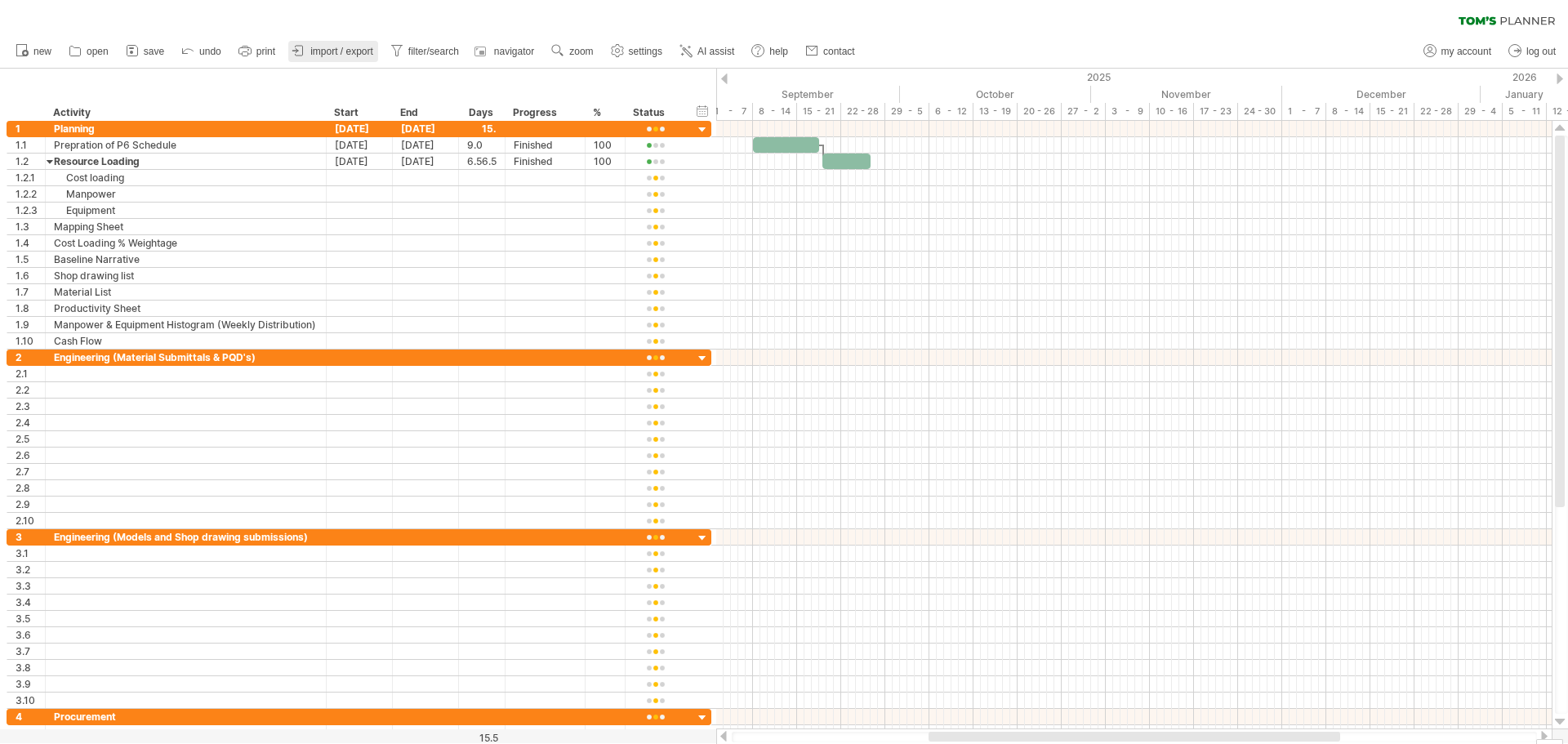
click at [315, 50] on span "import / export" at bounding box center [342, 51] width 63 height 12
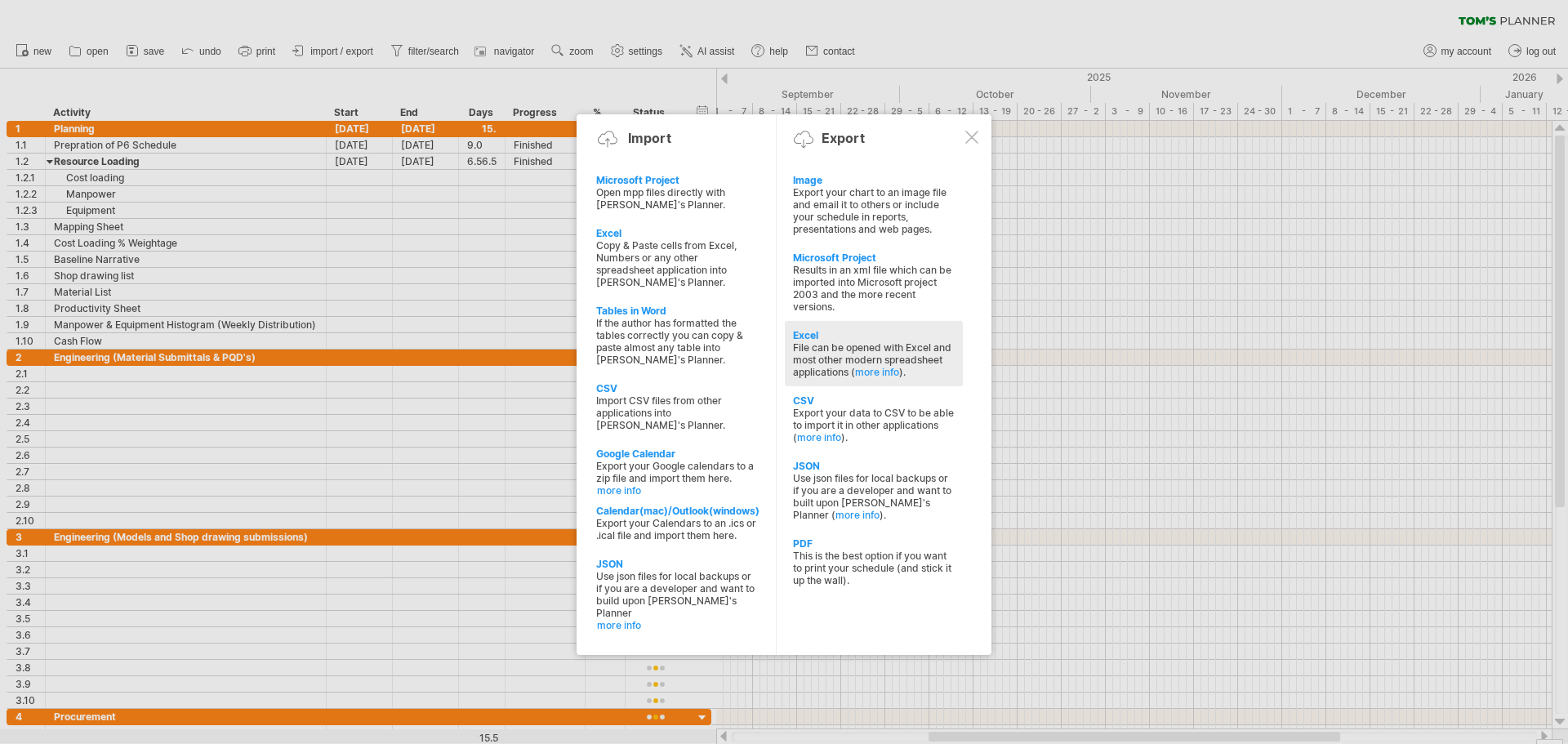
click at [813, 334] on div "Excel" at bounding box center [874, 336] width 162 height 13
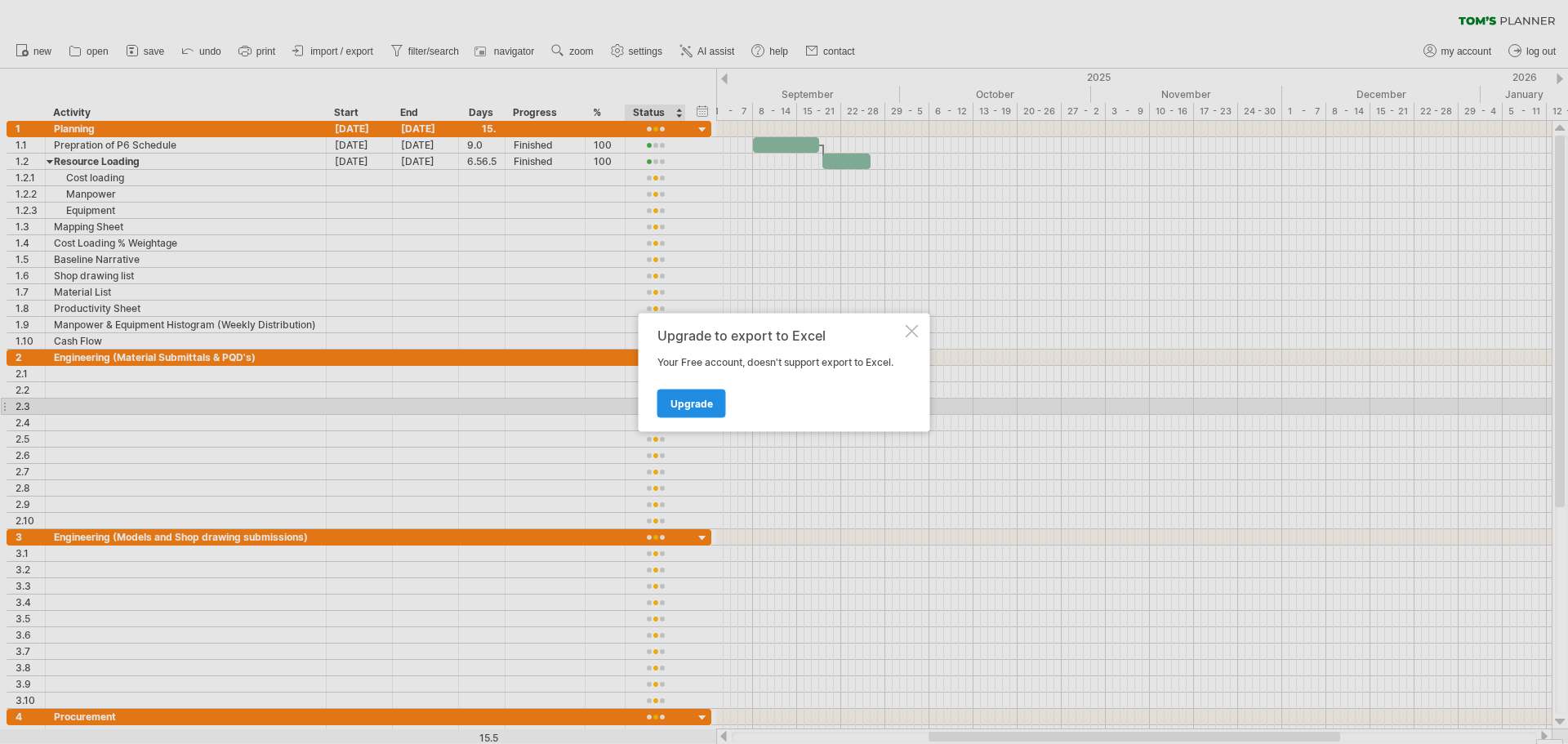
click at [686, 406] on span "Upgrade" at bounding box center [691, 403] width 42 height 13
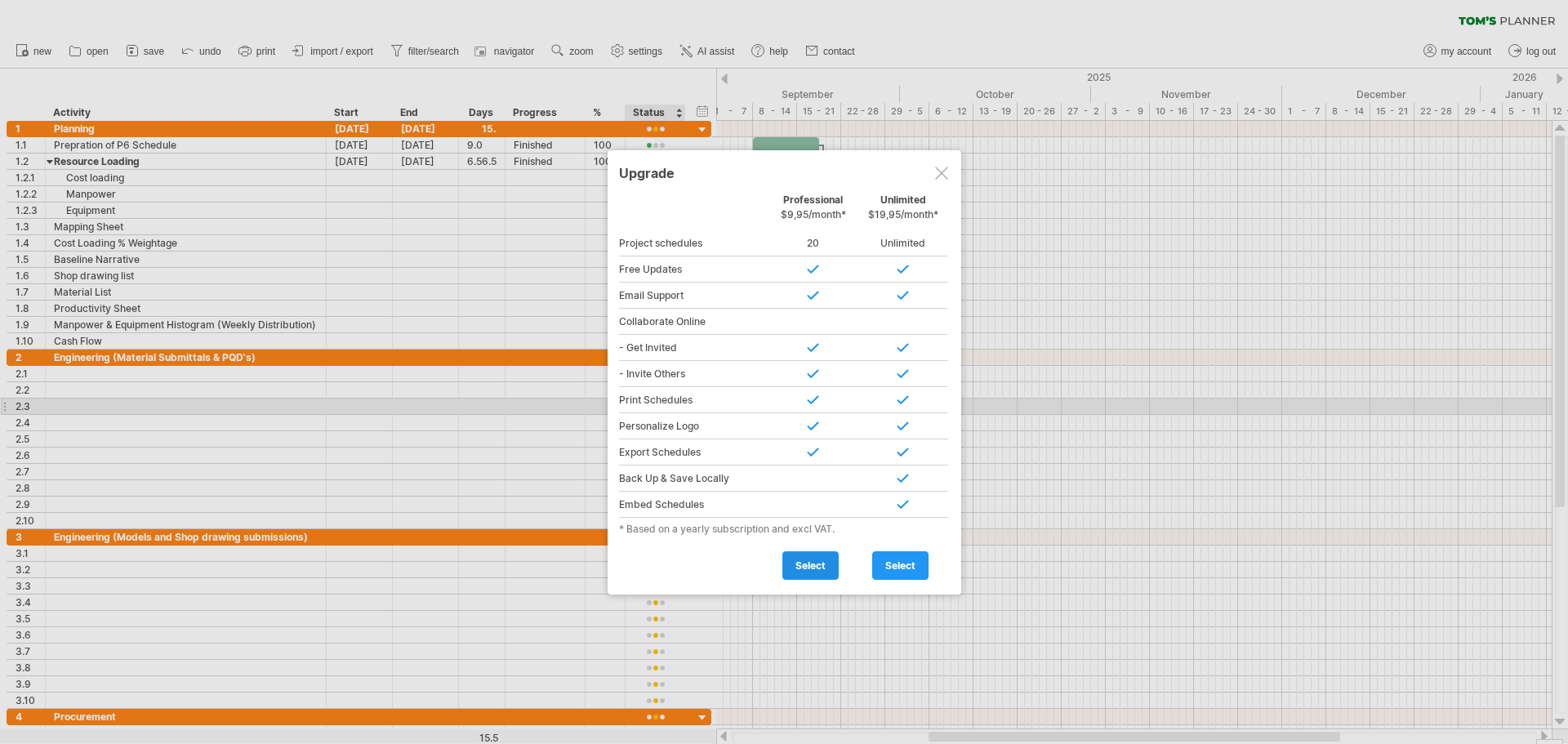
click at [805, 567] on span "select" at bounding box center [811, 566] width 31 height 13
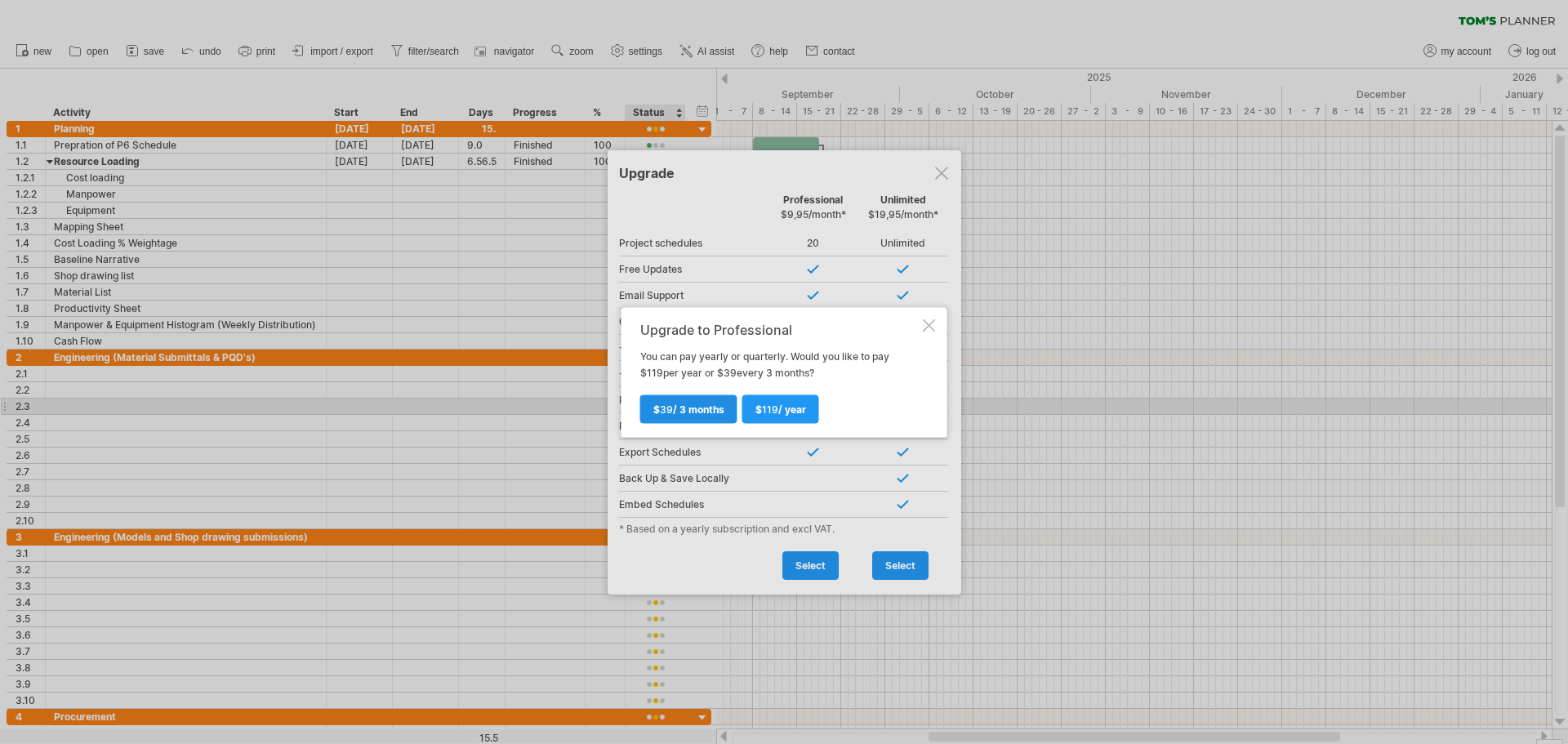
click at [672, 408] on span "$ 39 / 3 months" at bounding box center [689, 409] width 71 height 13
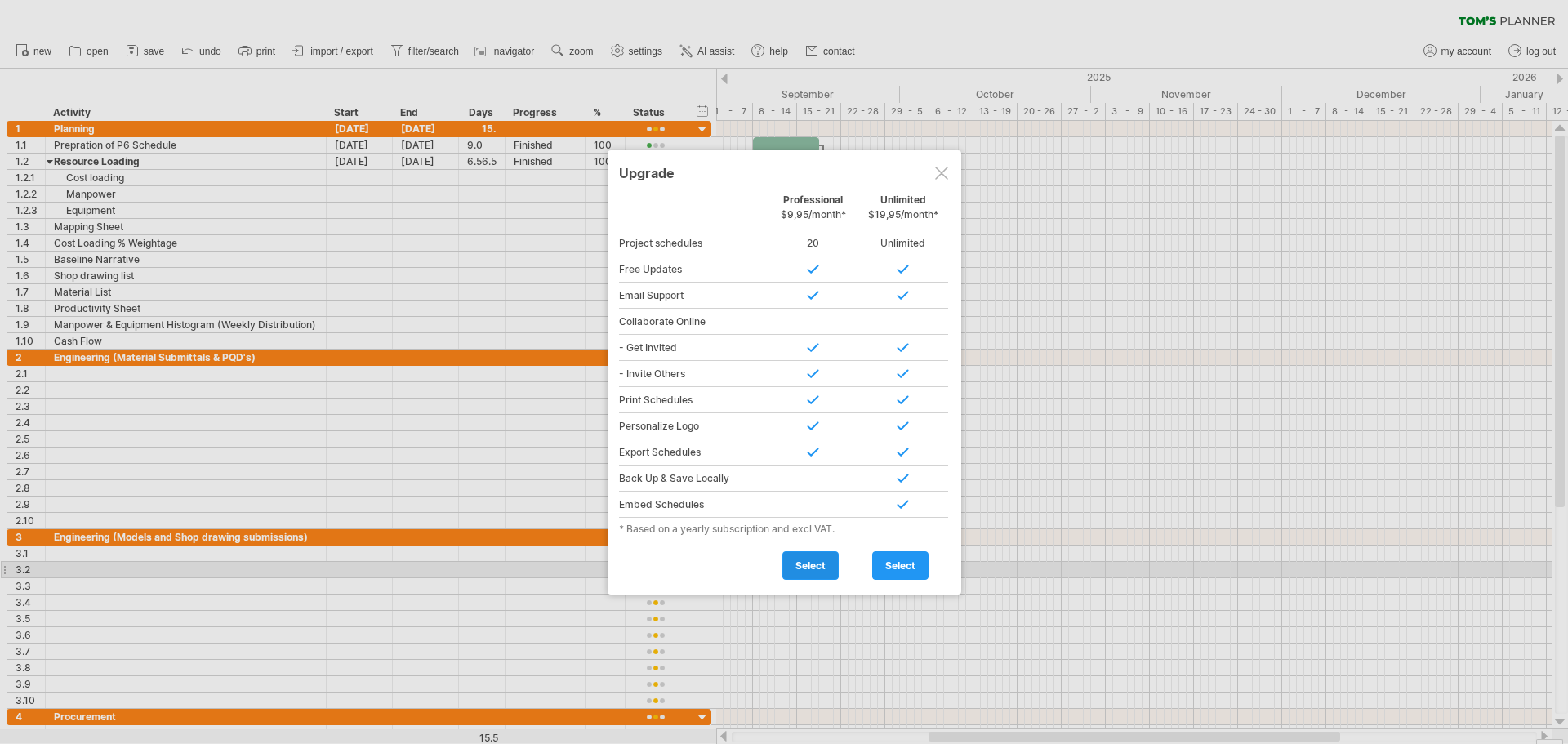
click at [803, 565] on span "select" at bounding box center [811, 566] width 31 height 13
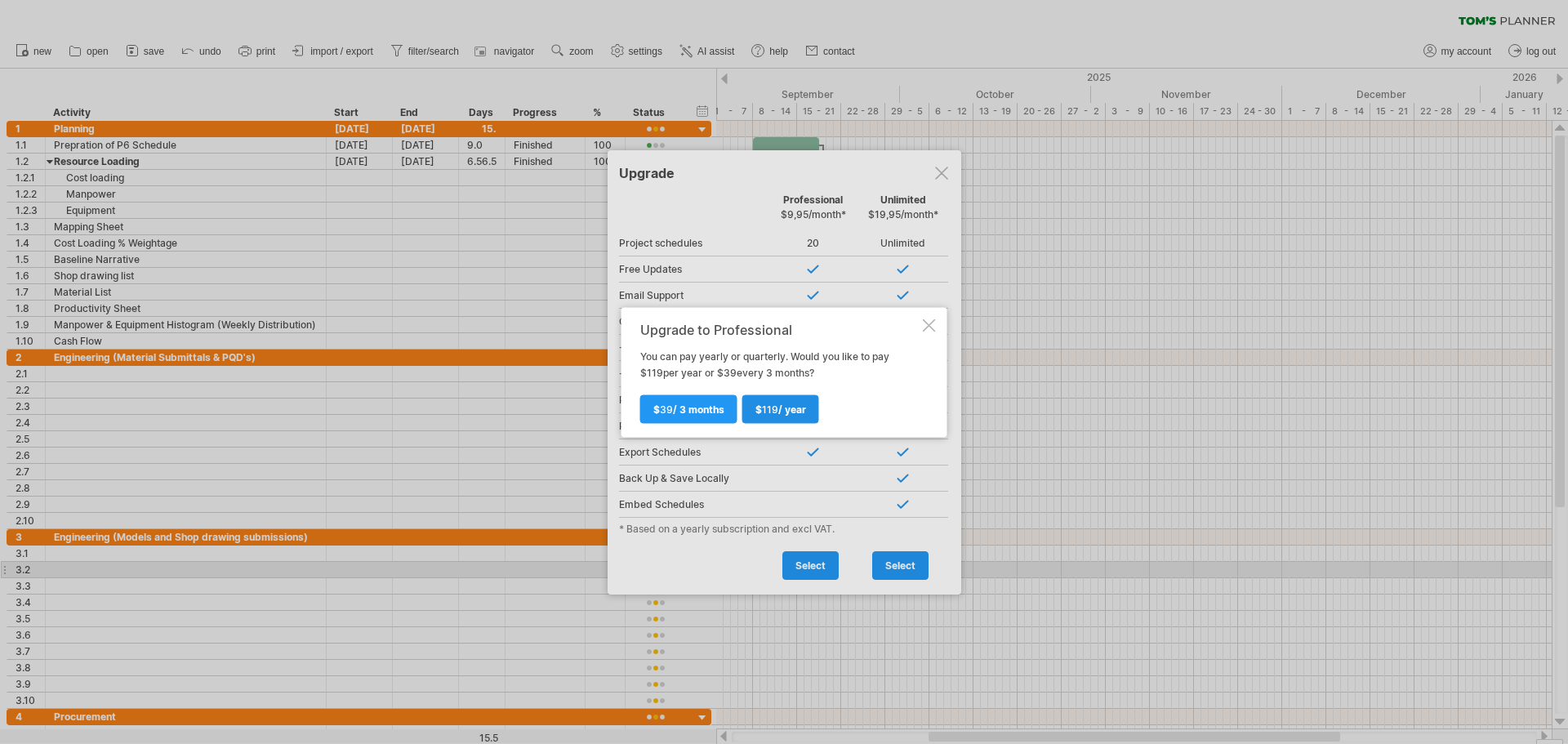
click at [786, 414] on span "$ 119 / year" at bounding box center [780, 409] width 50 height 13
click at [778, 411] on span "$ 119 / year" at bounding box center [780, 409] width 50 height 13
click at [682, 414] on span "$ 39 / 3 months" at bounding box center [689, 409] width 71 height 13
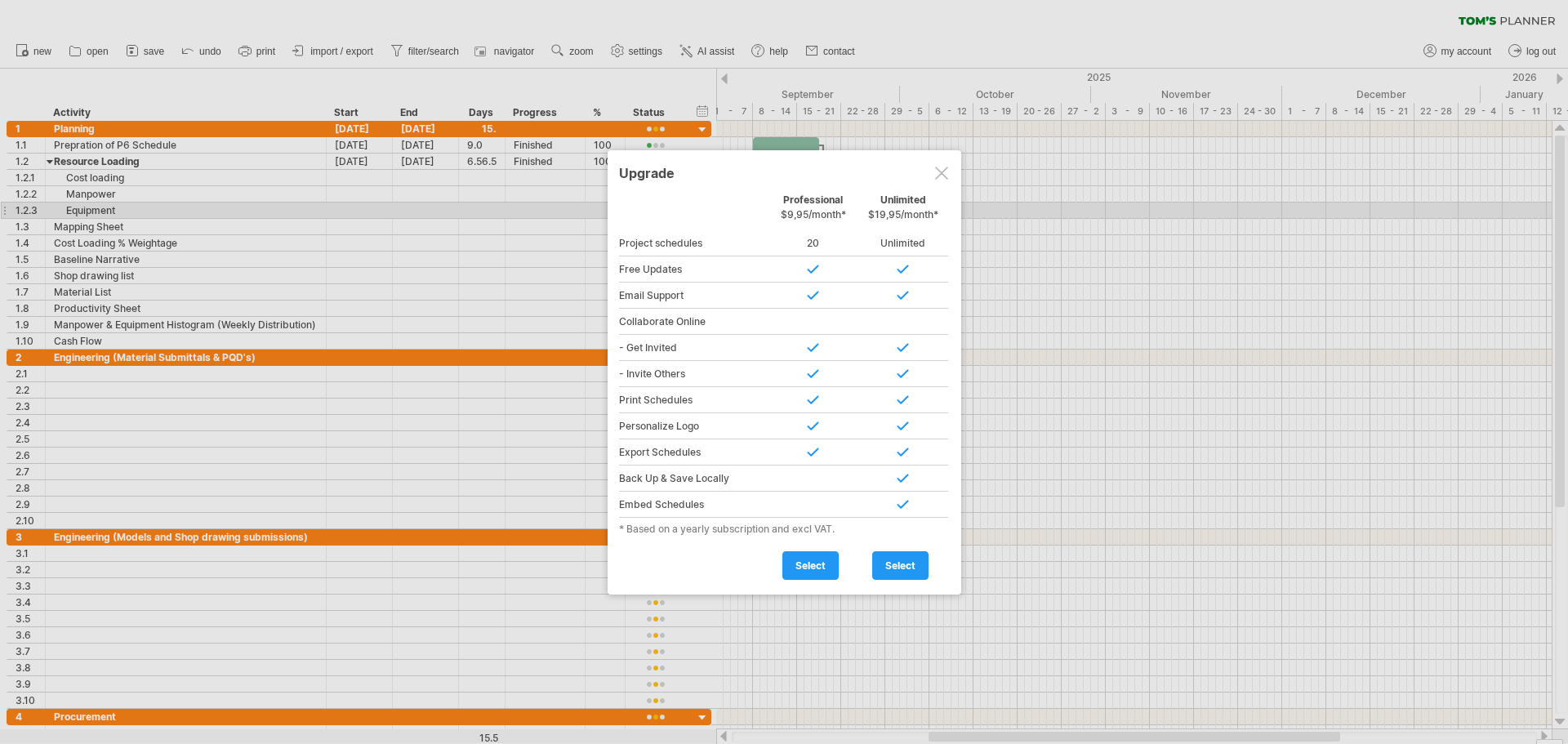
click at [816, 214] on span "$9,95/month*" at bounding box center [813, 215] width 66 height 13
click at [813, 201] on div "Professional $9,95/month*" at bounding box center [814, 211] width 90 height 35
click at [820, 371] on div at bounding box center [814, 373] width 90 height 26
click at [647, 531] on div "* Based on a yearly subscription and excl VAT." at bounding box center [784, 529] width 331 height 13
drag, startPoint x: 783, startPoint y: 538, endPoint x: 788, endPoint y: 563, distance: 25.5
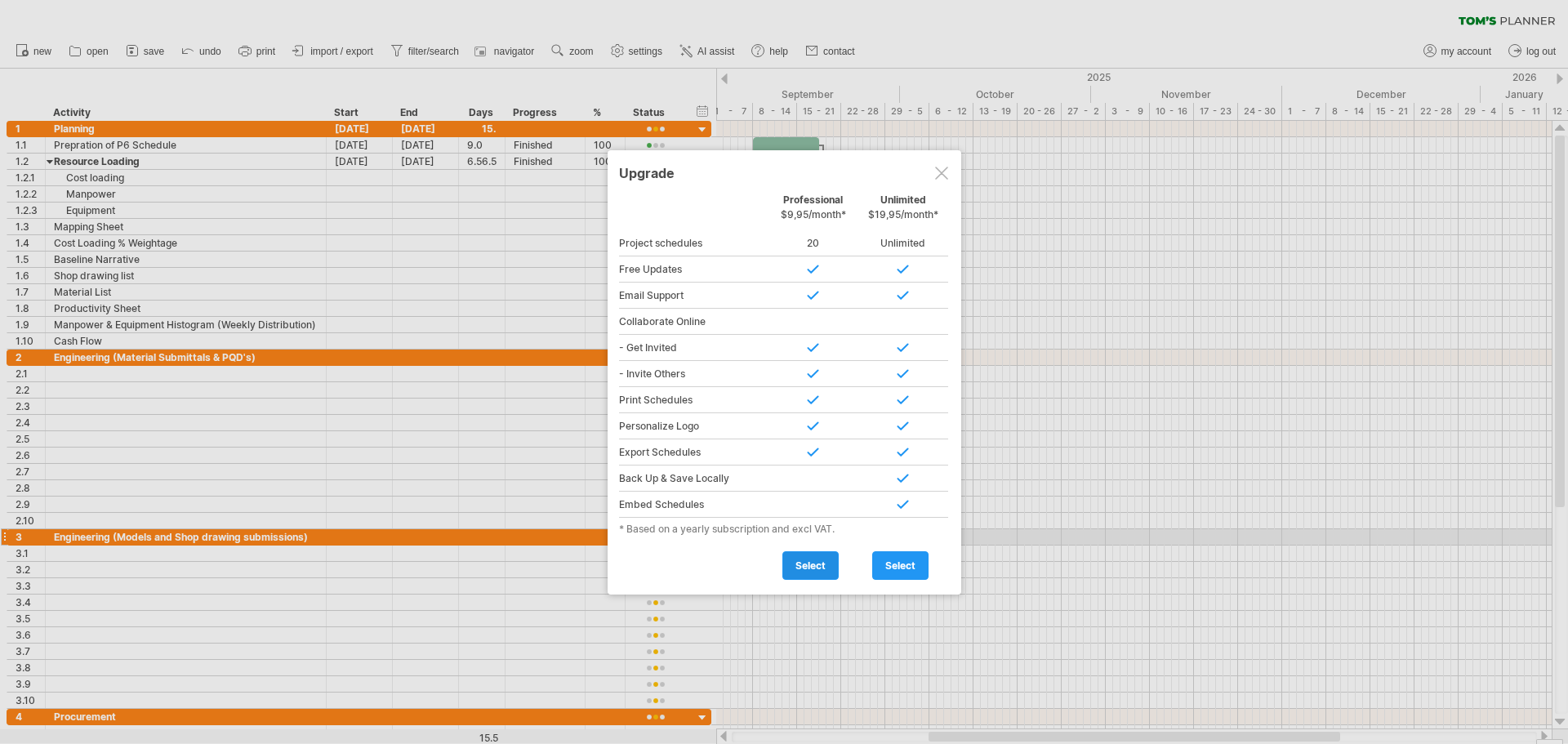
click at [783, 538] on div "Personal Free Professional $9,95/month* Unlimited $19,95/month* Project schedul…" at bounding box center [784, 387] width 331 height 387
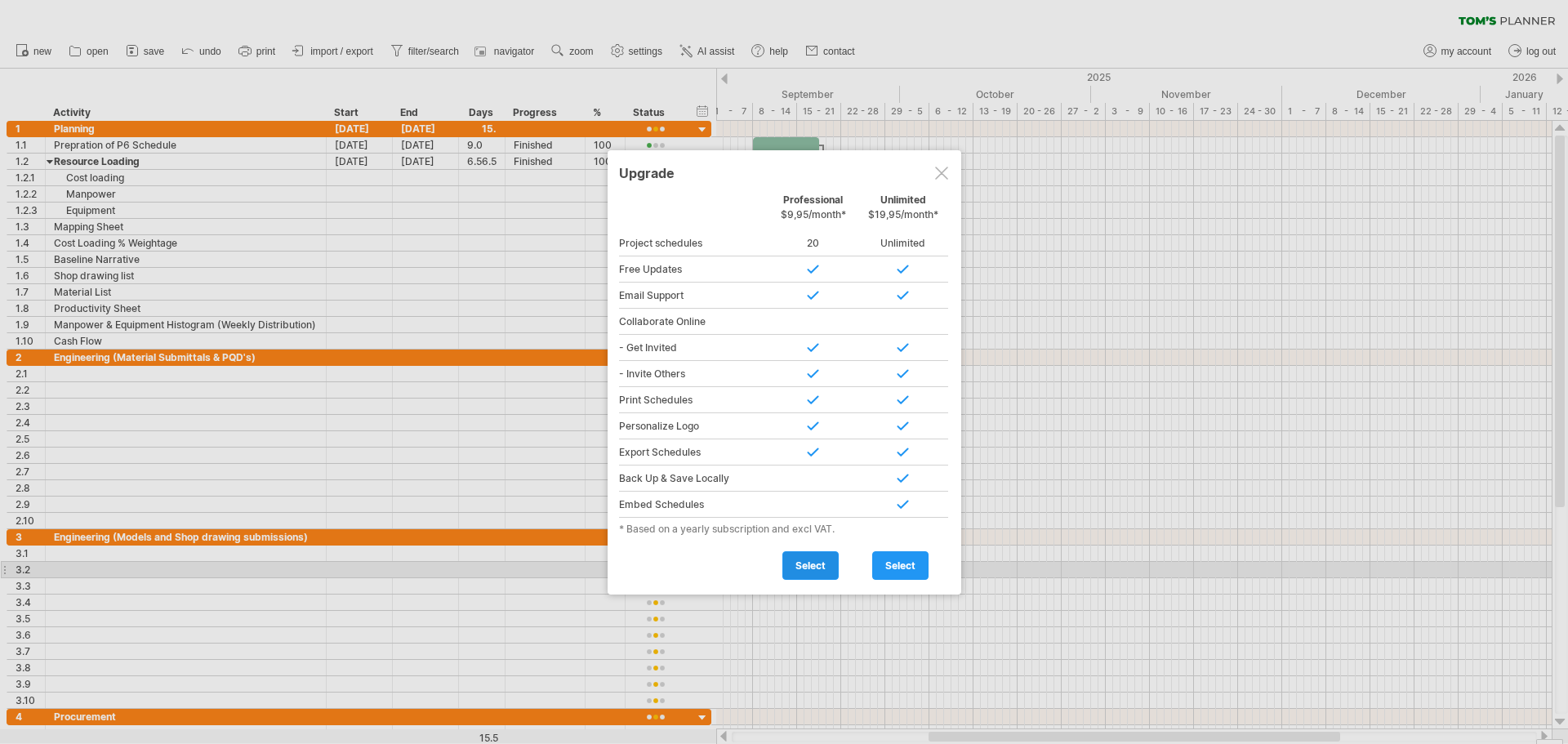
click at [797, 567] on span "select" at bounding box center [811, 566] width 31 height 13
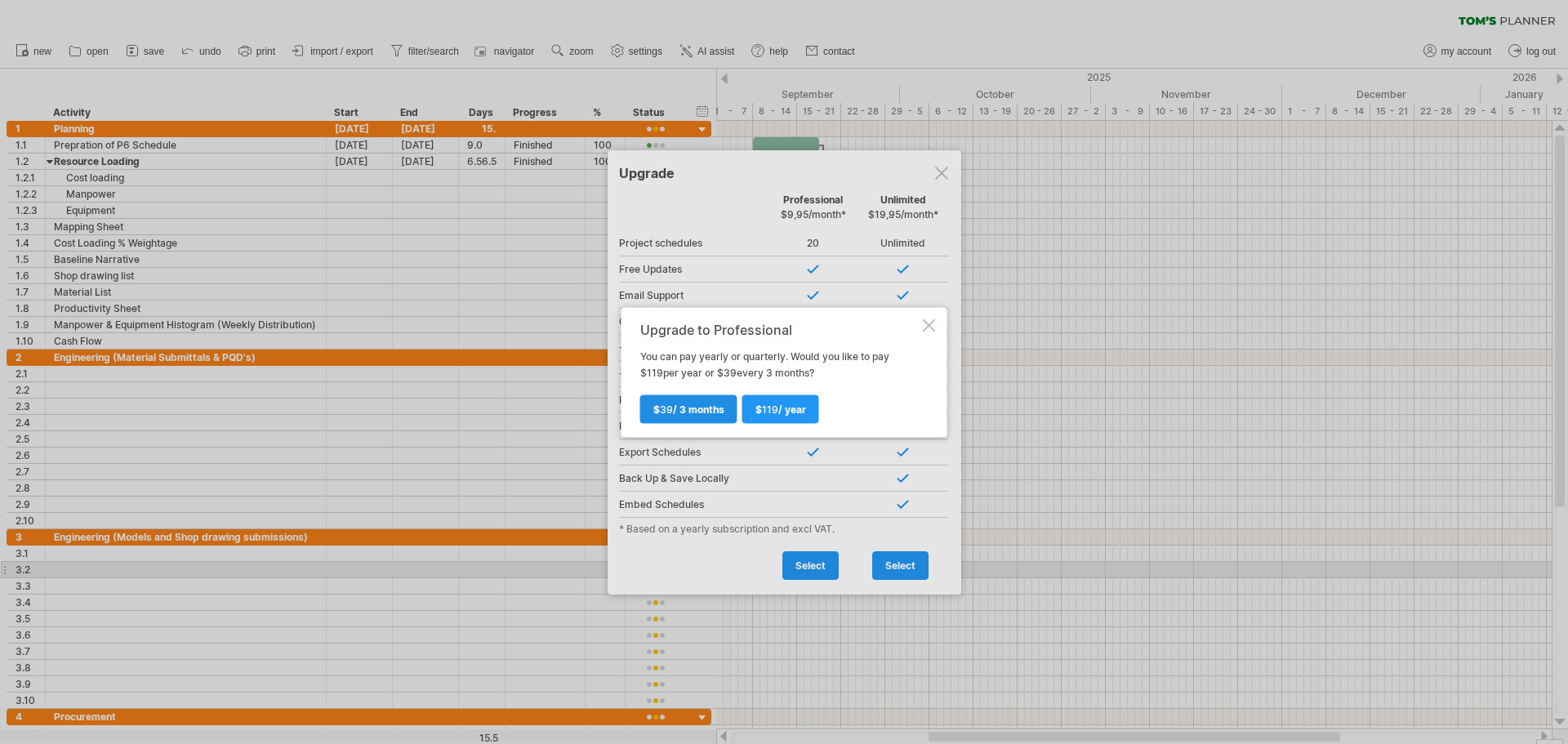
click at [690, 410] on span "$ 39 / 3 months" at bounding box center [689, 409] width 71 height 13
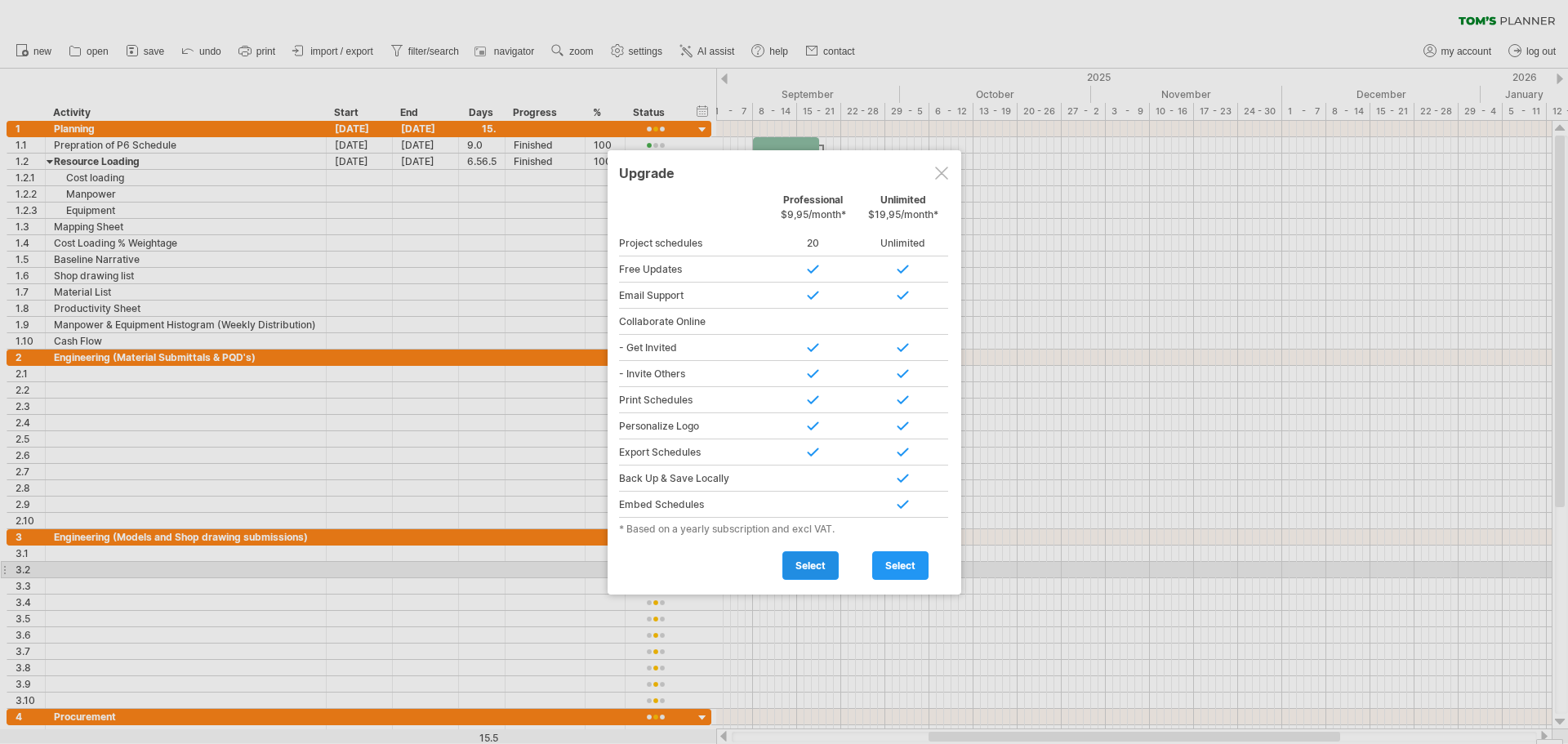
click at [796, 570] on span "select" at bounding box center [811, 566] width 31 height 13
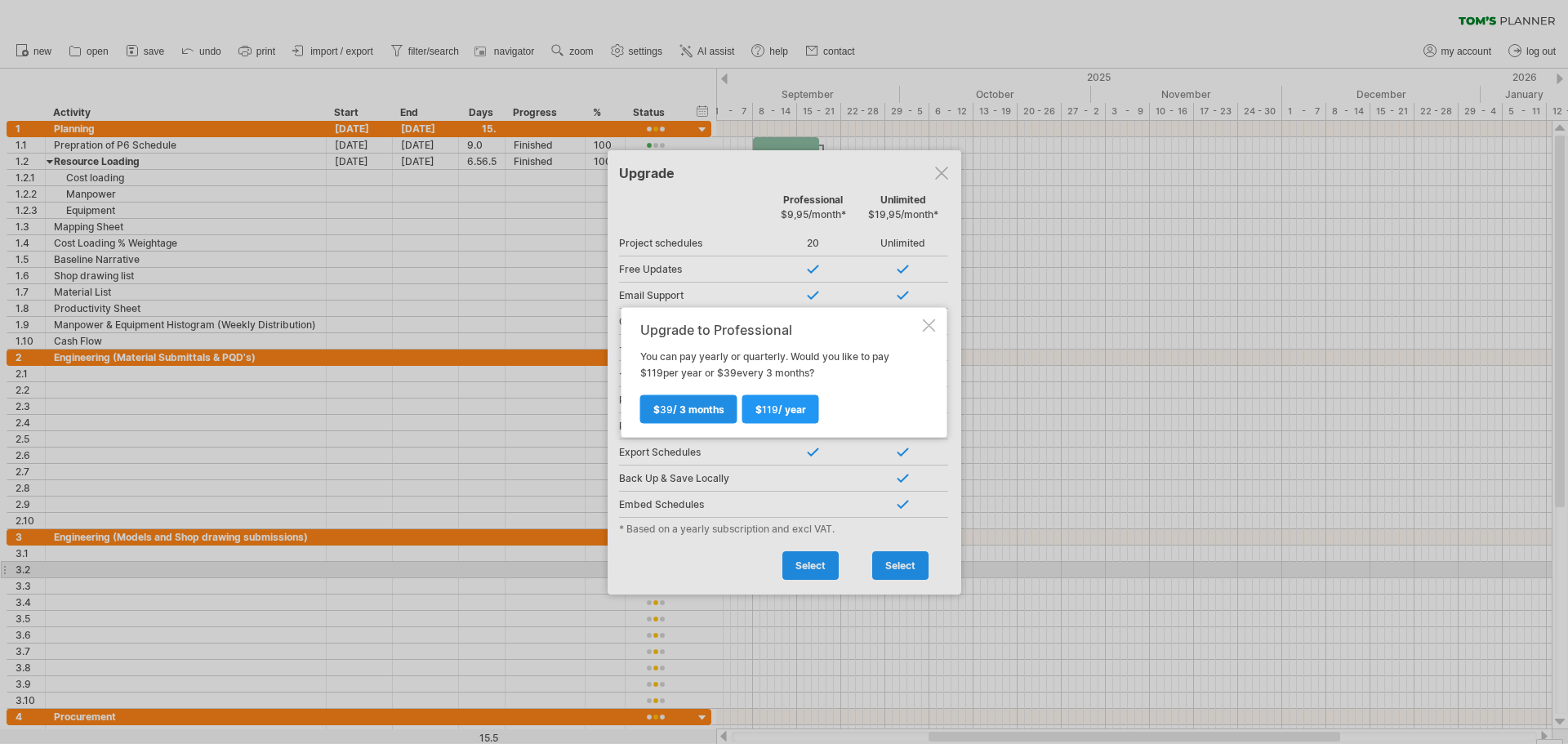
click at [678, 417] on link "$ 39 / 3 months" at bounding box center [689, 409] width 97 height 29
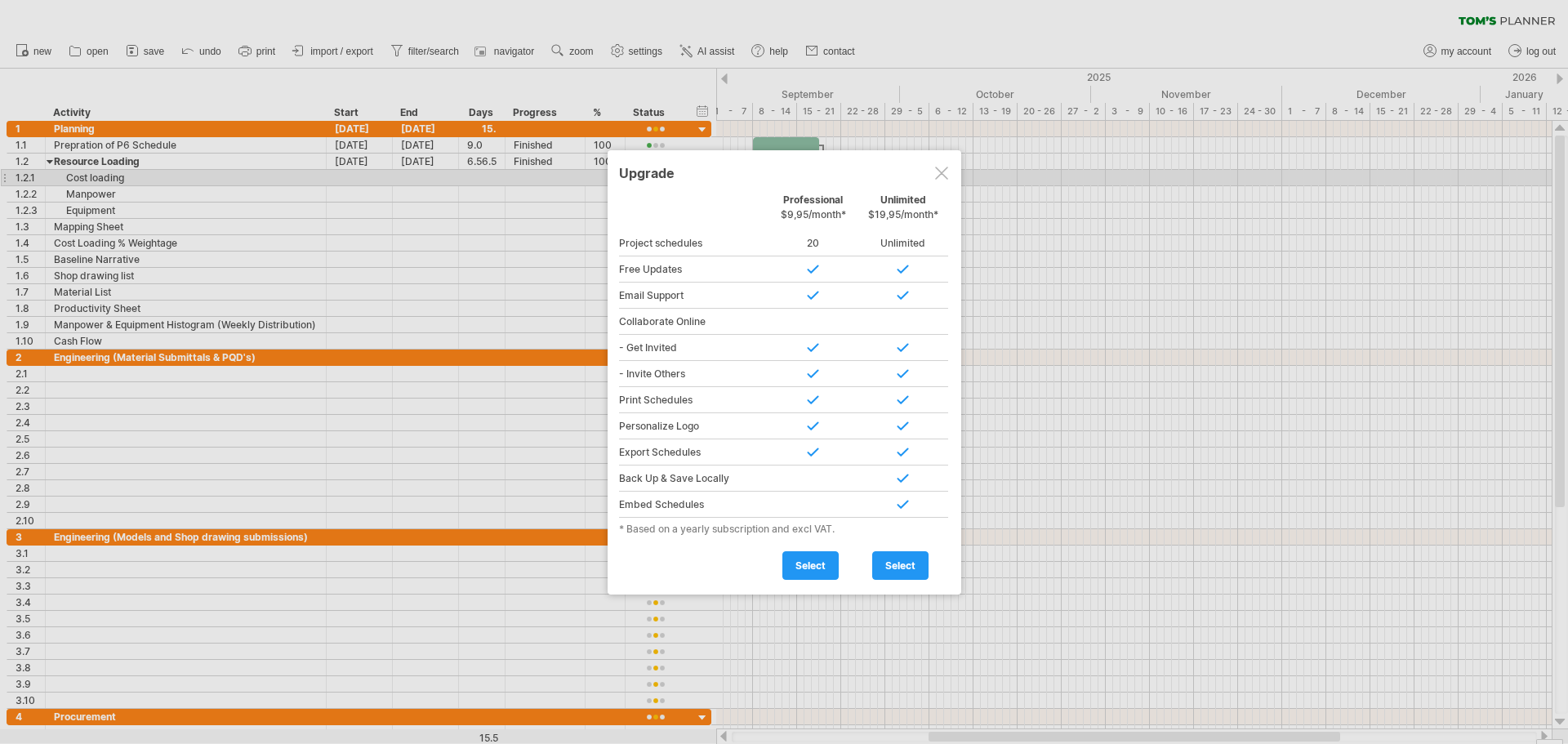
click at [940, 171] on div at bounding box center [941, 173] width 13 height 13
